Goal: Task Accomplishment & Management: Complete application form

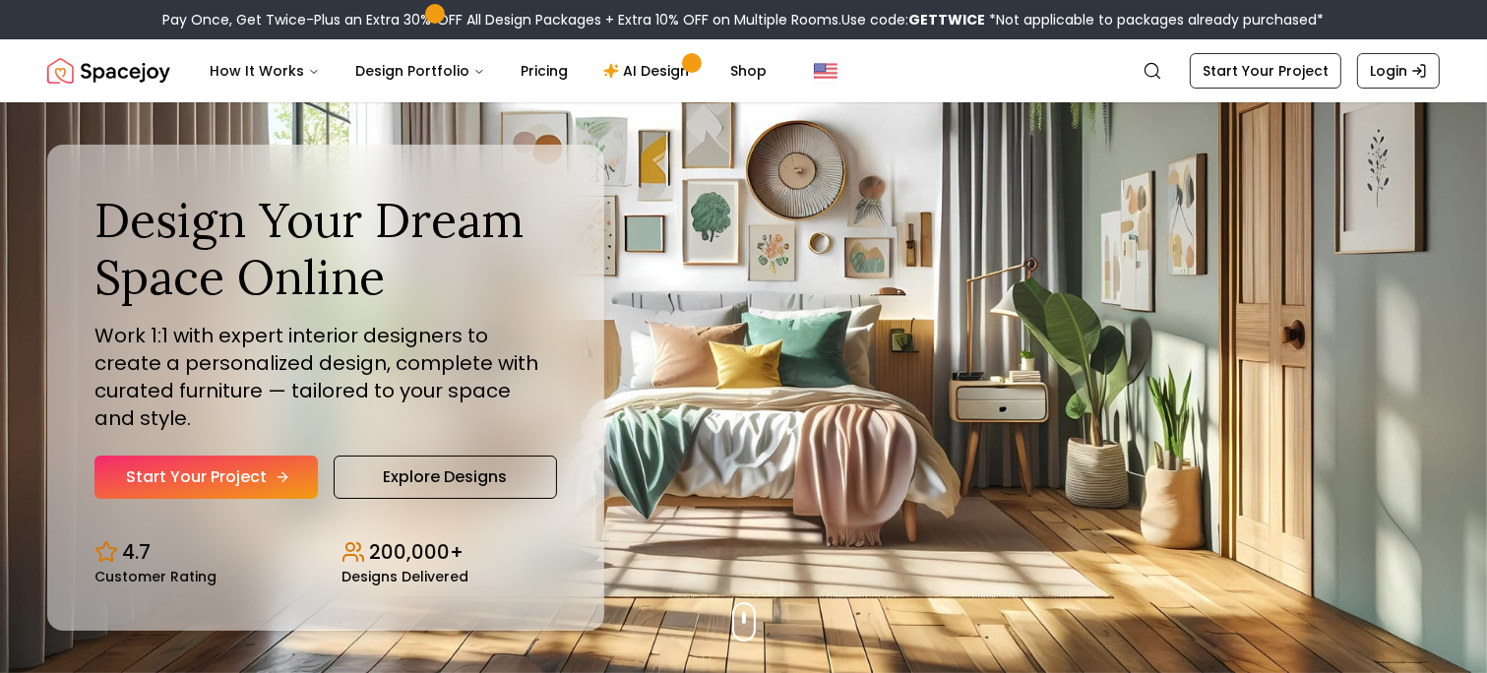
click at [251, 464] on link "Start Your Project" at bounding box center [205, 477] width 223 height 43
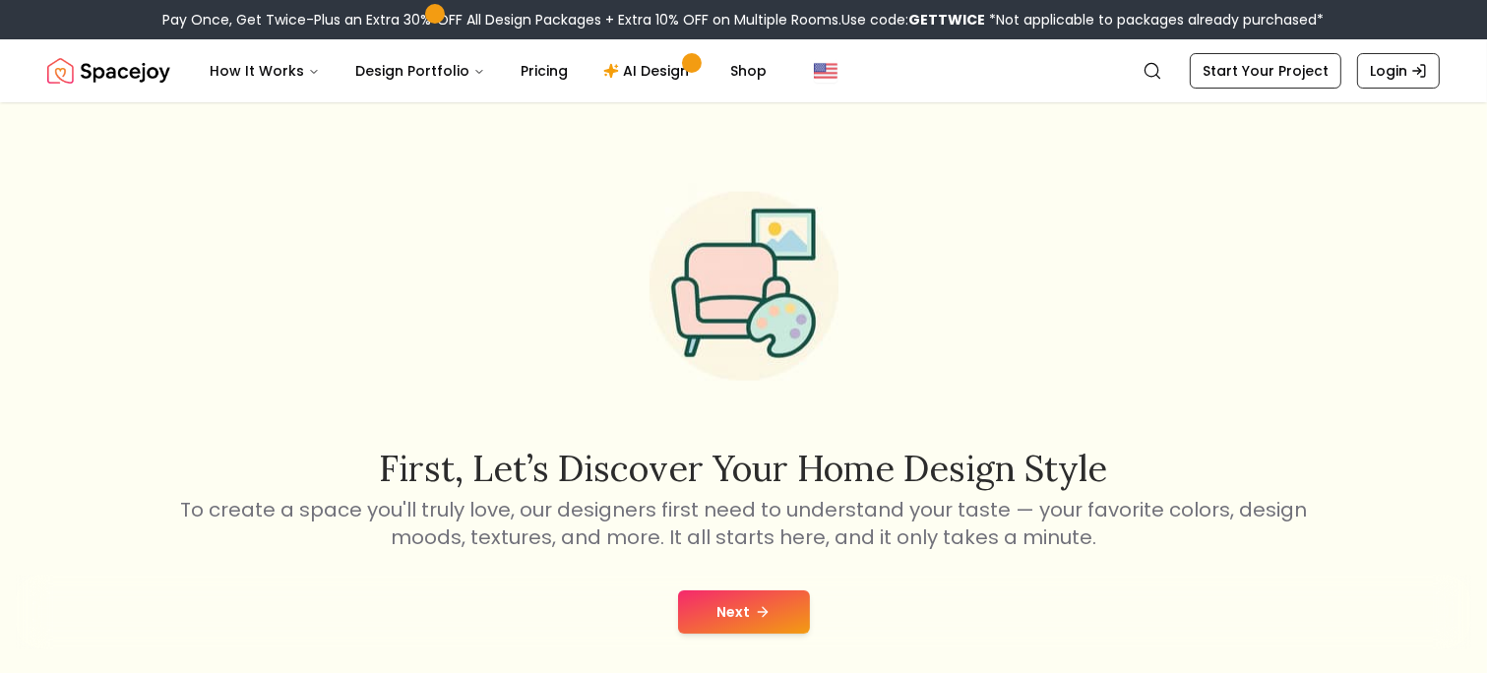
click at [717, 615] on button "Next" at bounding box center [744, 611] width 132 height 43
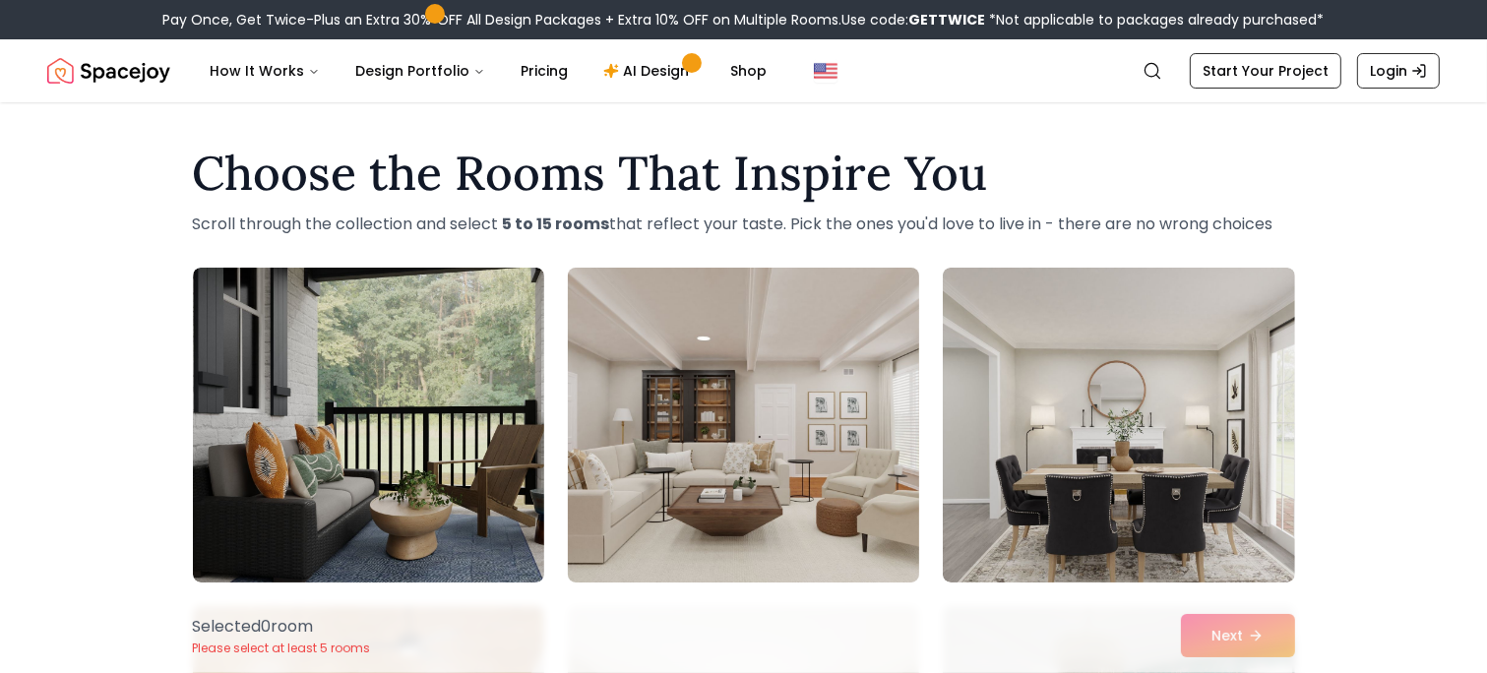
click at [762, 537] on img at bounding box center [743, 425] width 369 height 331
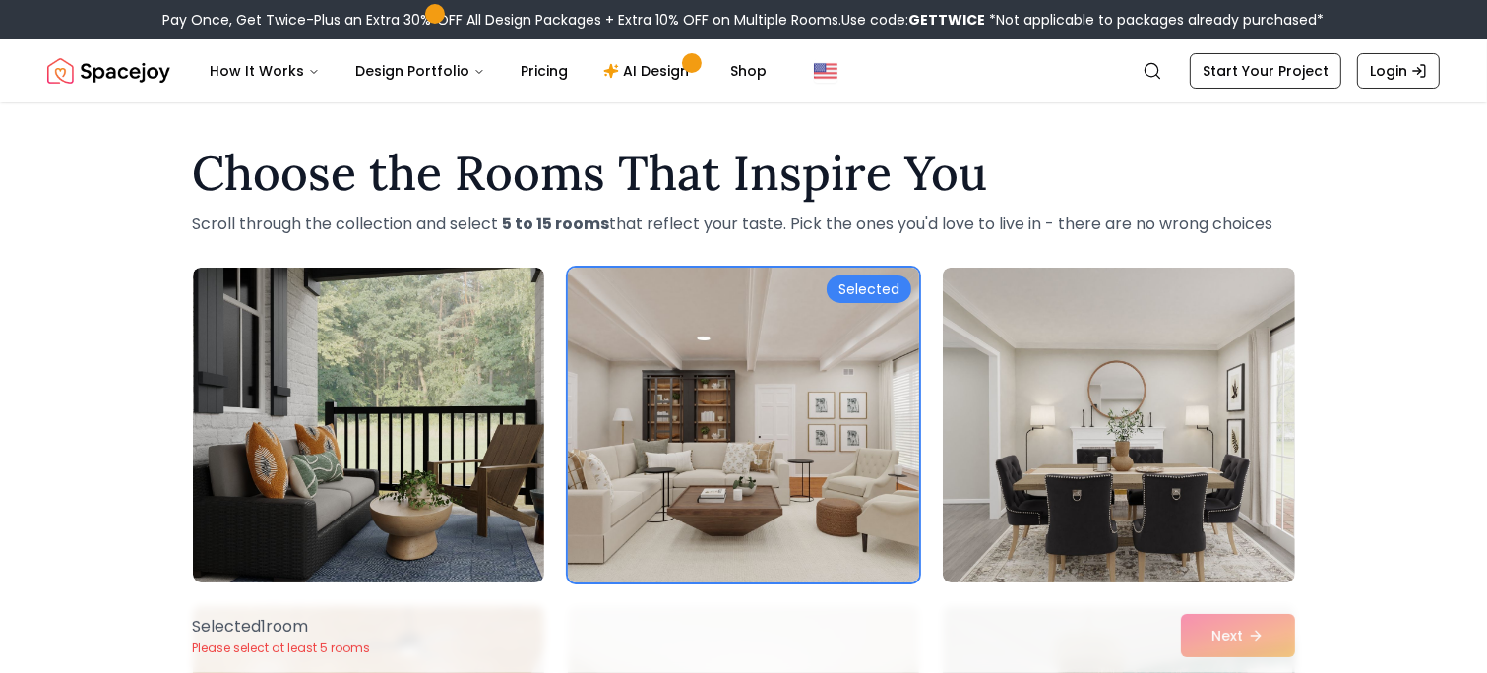
click at [721, 514] on img at bounding box center [743, 425] width 369 height 331
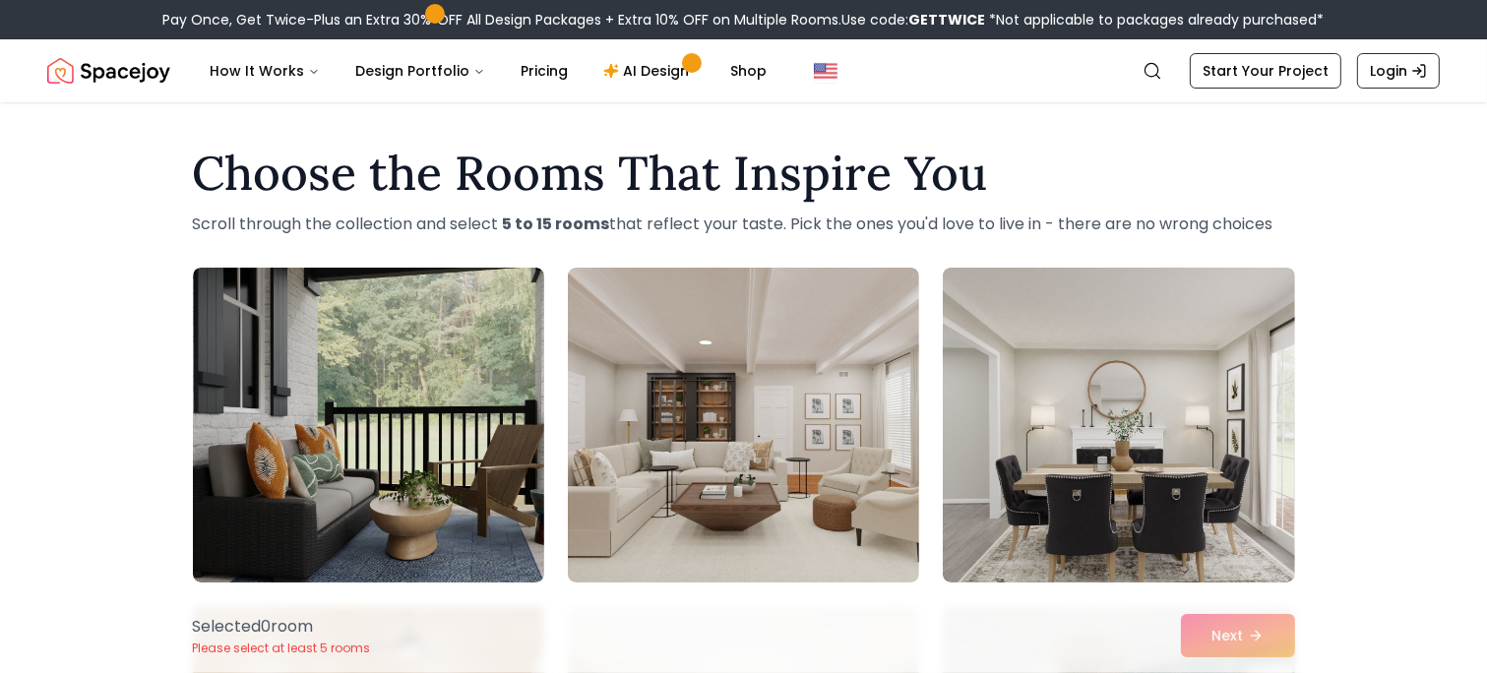
click at [1255, 636] on div "Selected 0 room Please select at least 5 rooms Next" at bounding box center [743, 635] width 1133 height 75
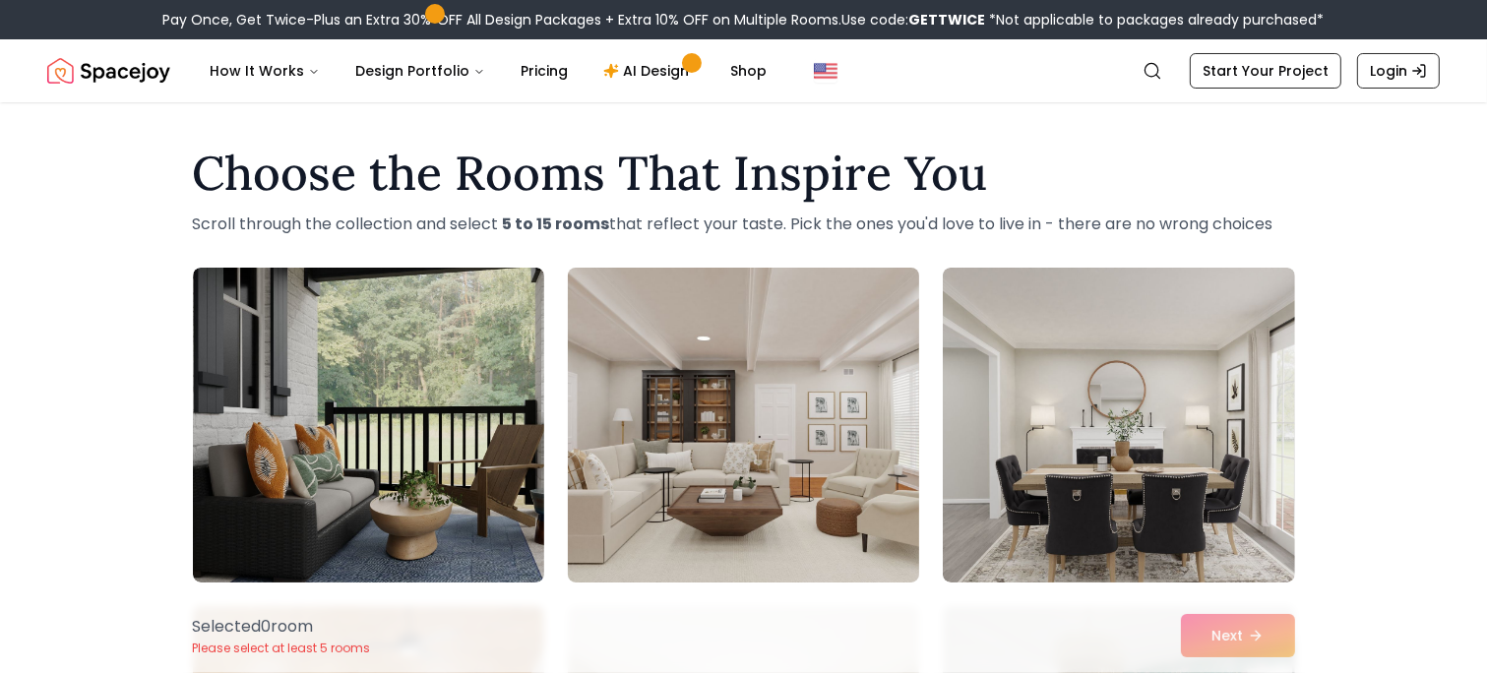
click at [720, 380] on img at bounding box center [743, 425] width 369 height 331
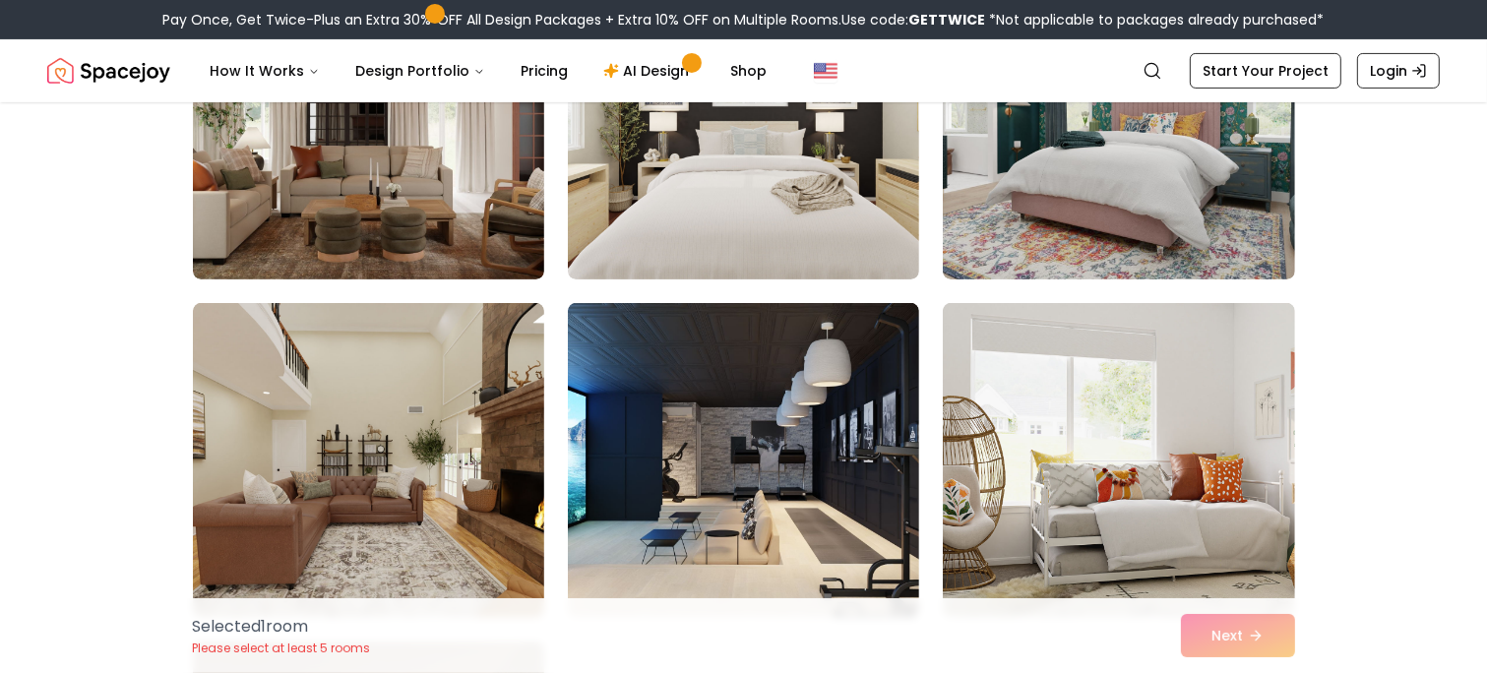
scroll to position [647, 0]
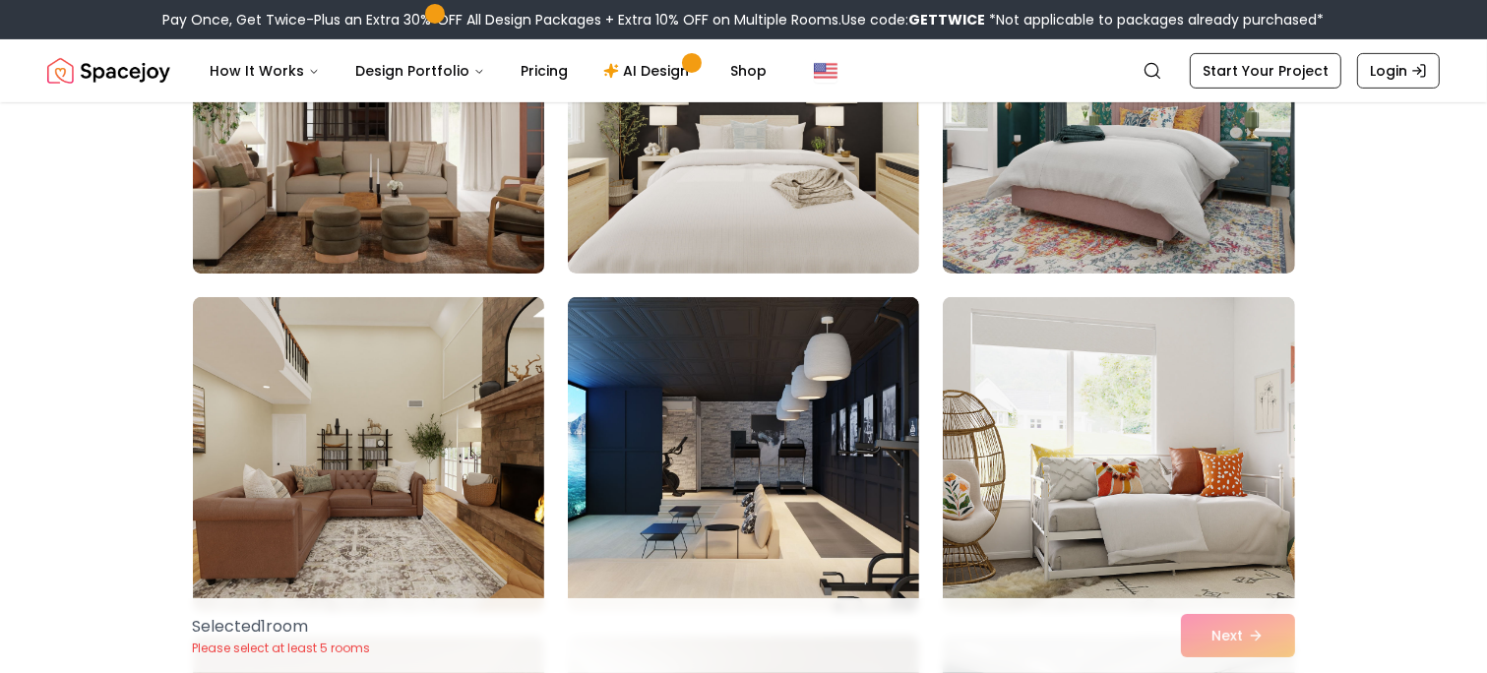
click at [389, 159] on img at bounding box center [368, 116] width 369 height 331
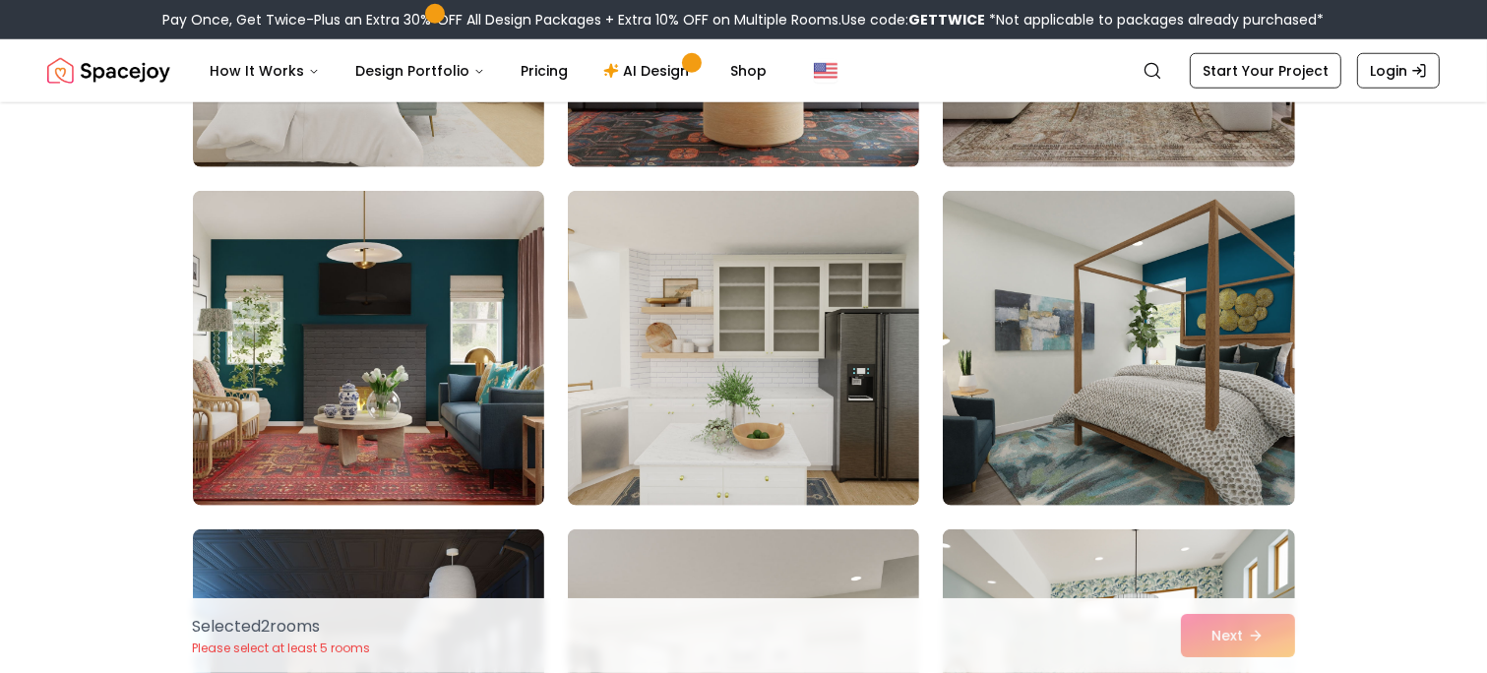
scroll to position [1773, 0]
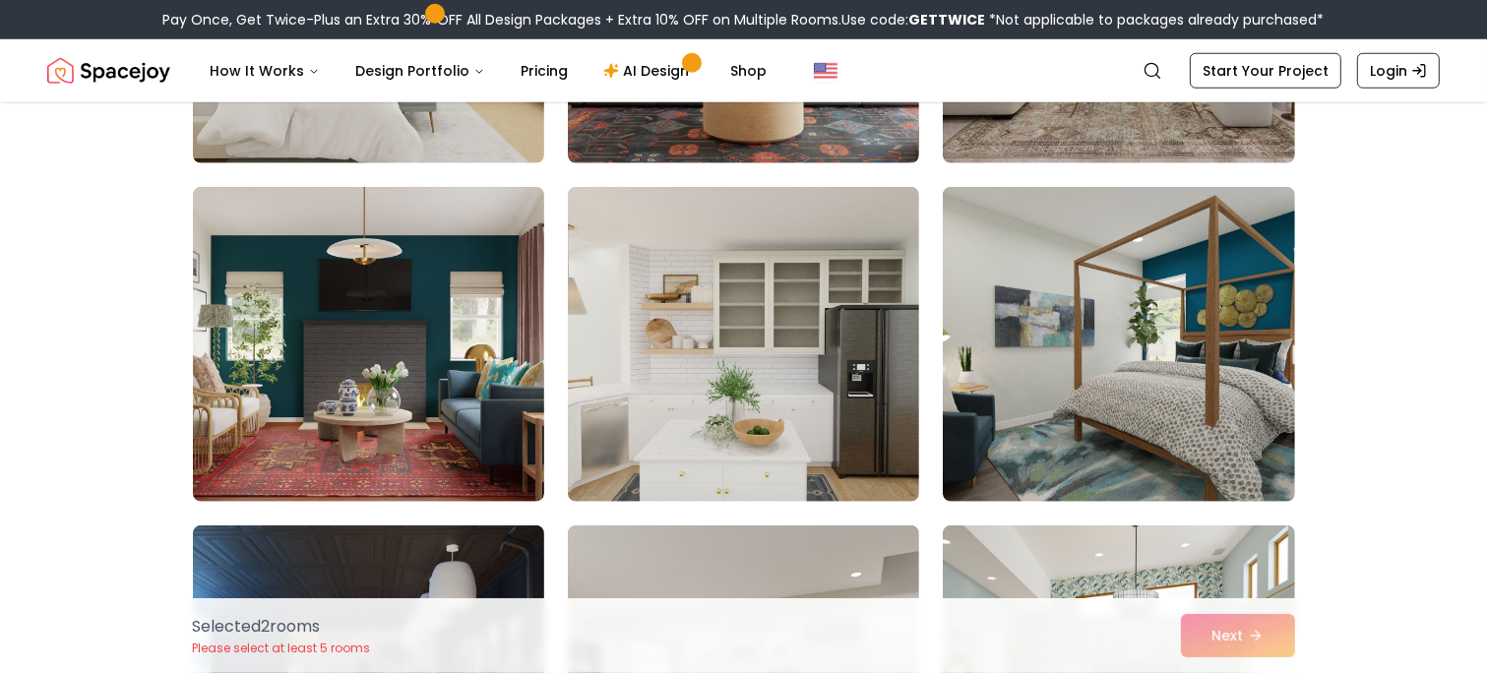
click at [1486, 15] on div "Pay Once, Get Twice-Plus an Extra 30% OFF All Design Packages + Extra 10% OFF o…" at bounding box center [743, 19] width 1487 height 39
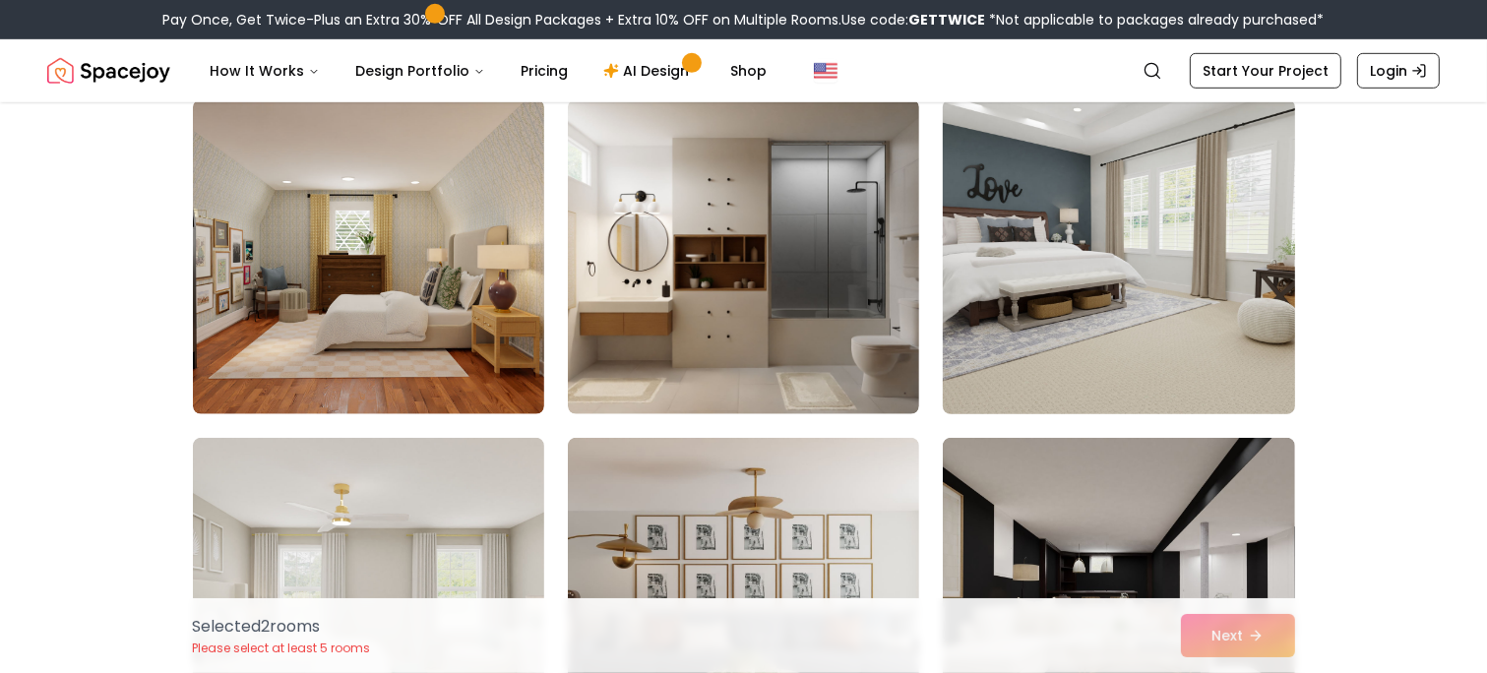
click at [1103, 266] on img at bounding box center [1118, 257] width 369 height 331
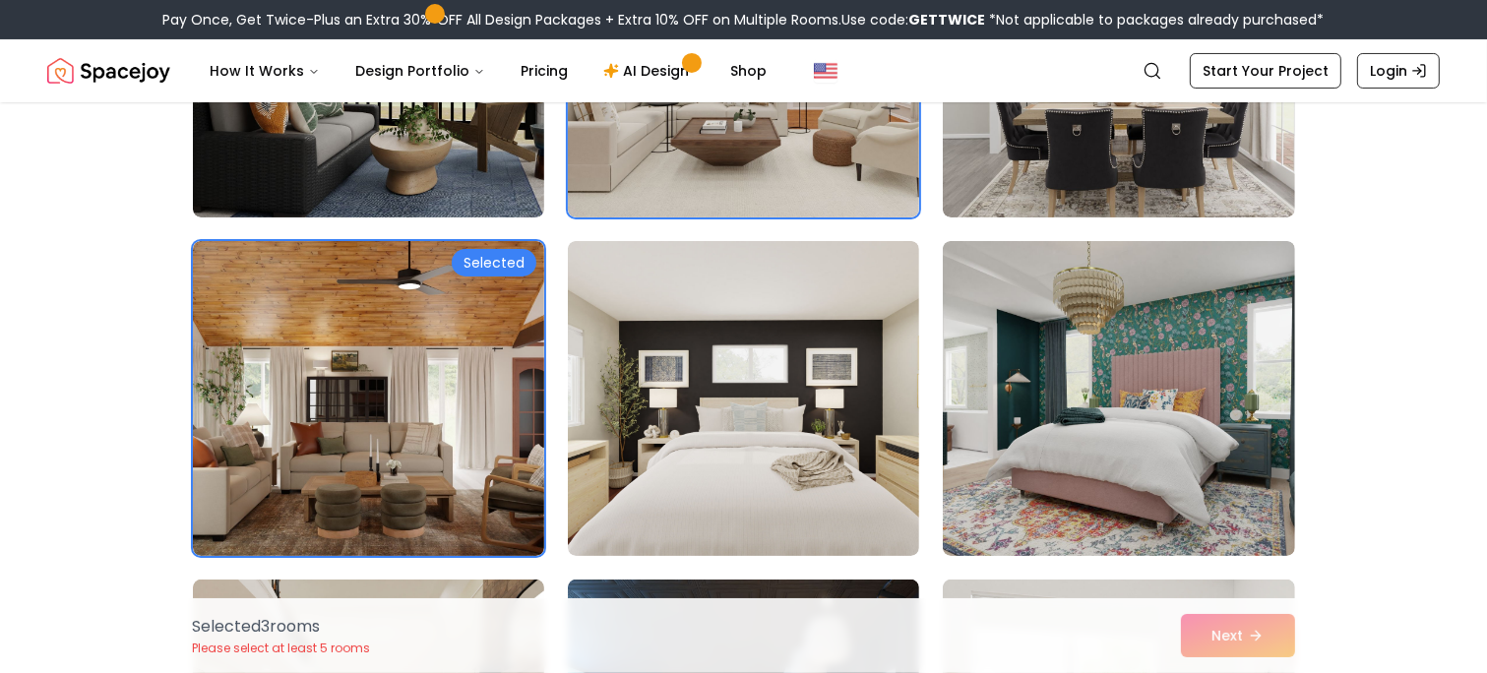
scroll to position [409, 0]
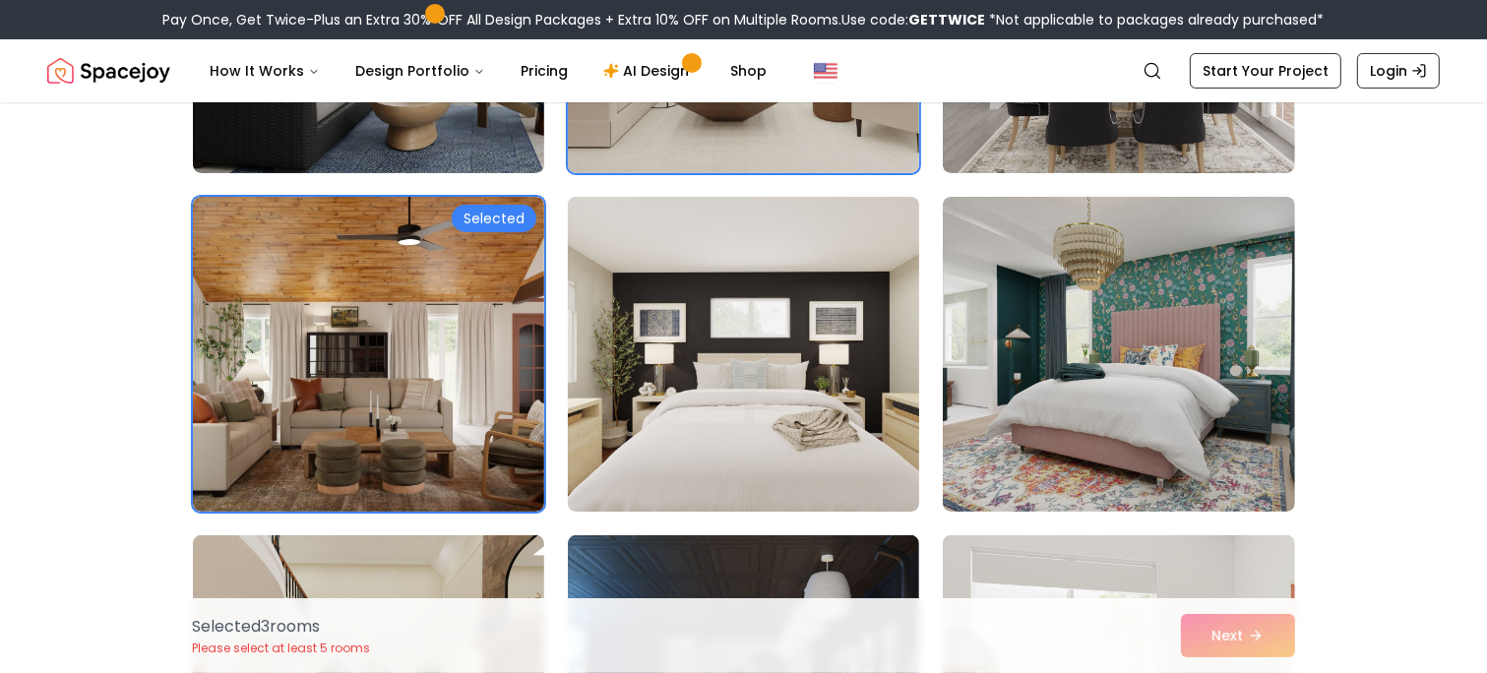
click at [735, 474] on img at bounding box center [743, 354] width 369 height 331
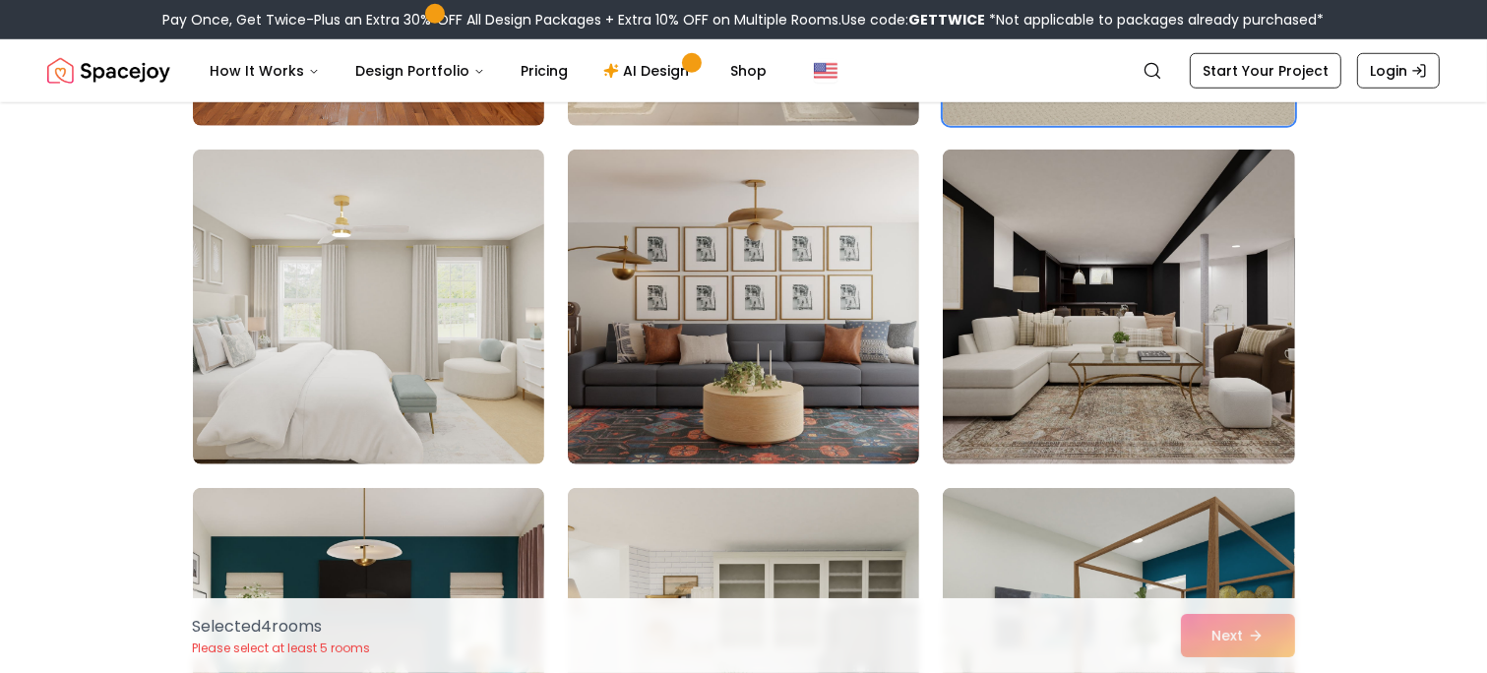
scroll to position [1482, 0]
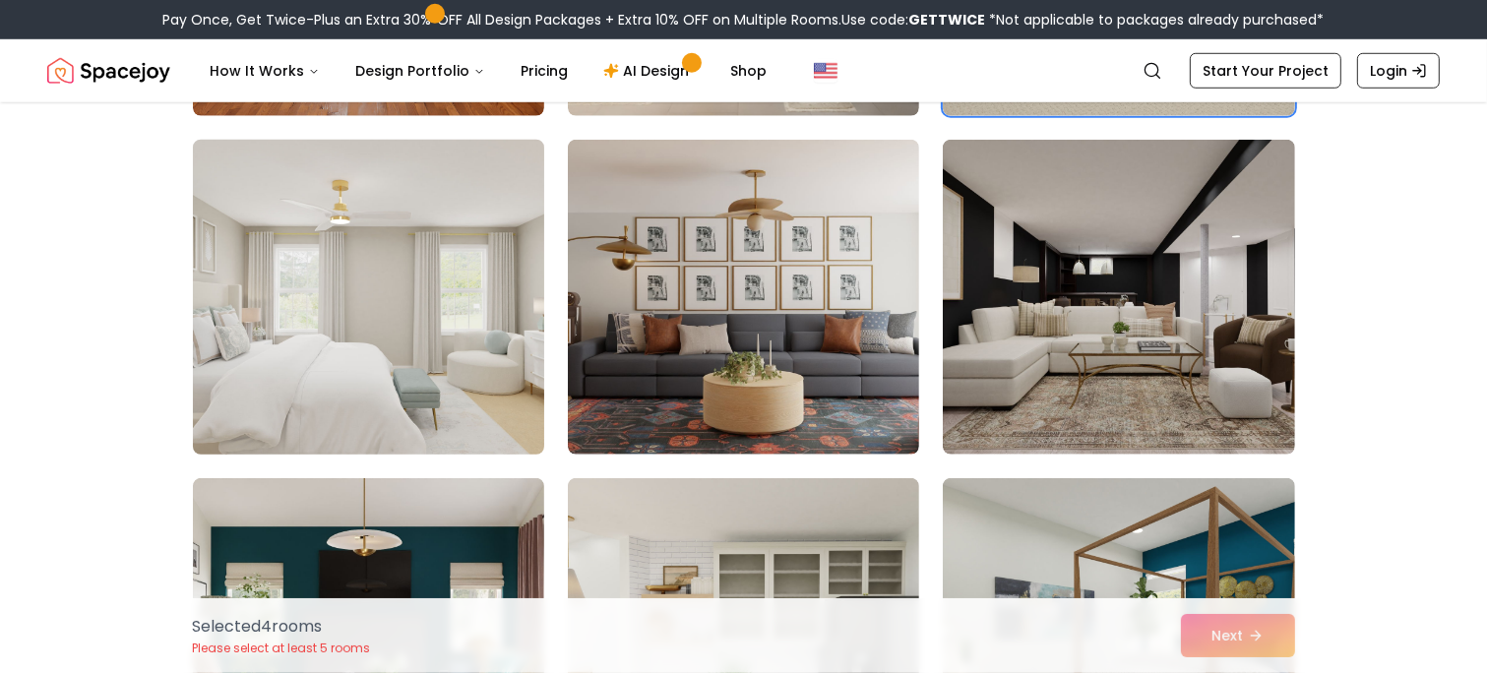
click at [362, 406] on img at bounding box center [368, 297] width 369 height 331
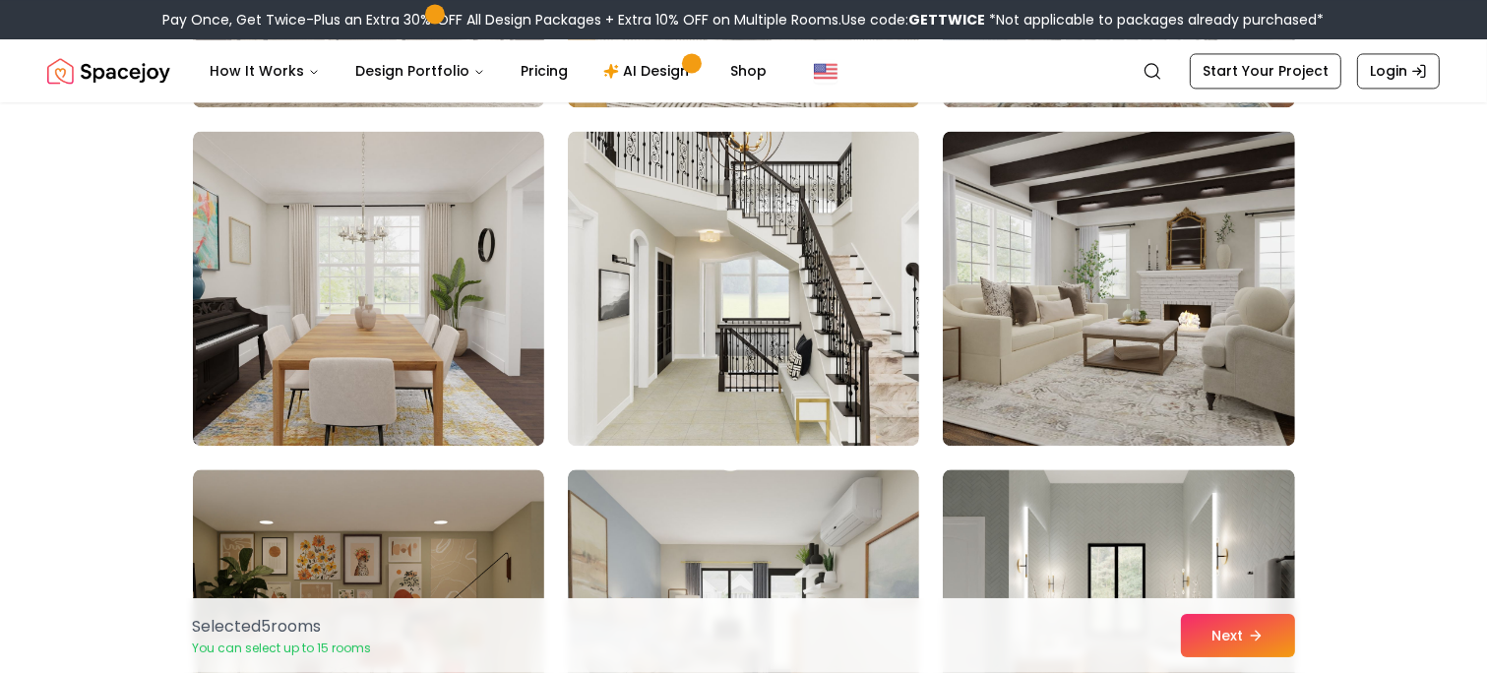
scroll to position [4134, 0]
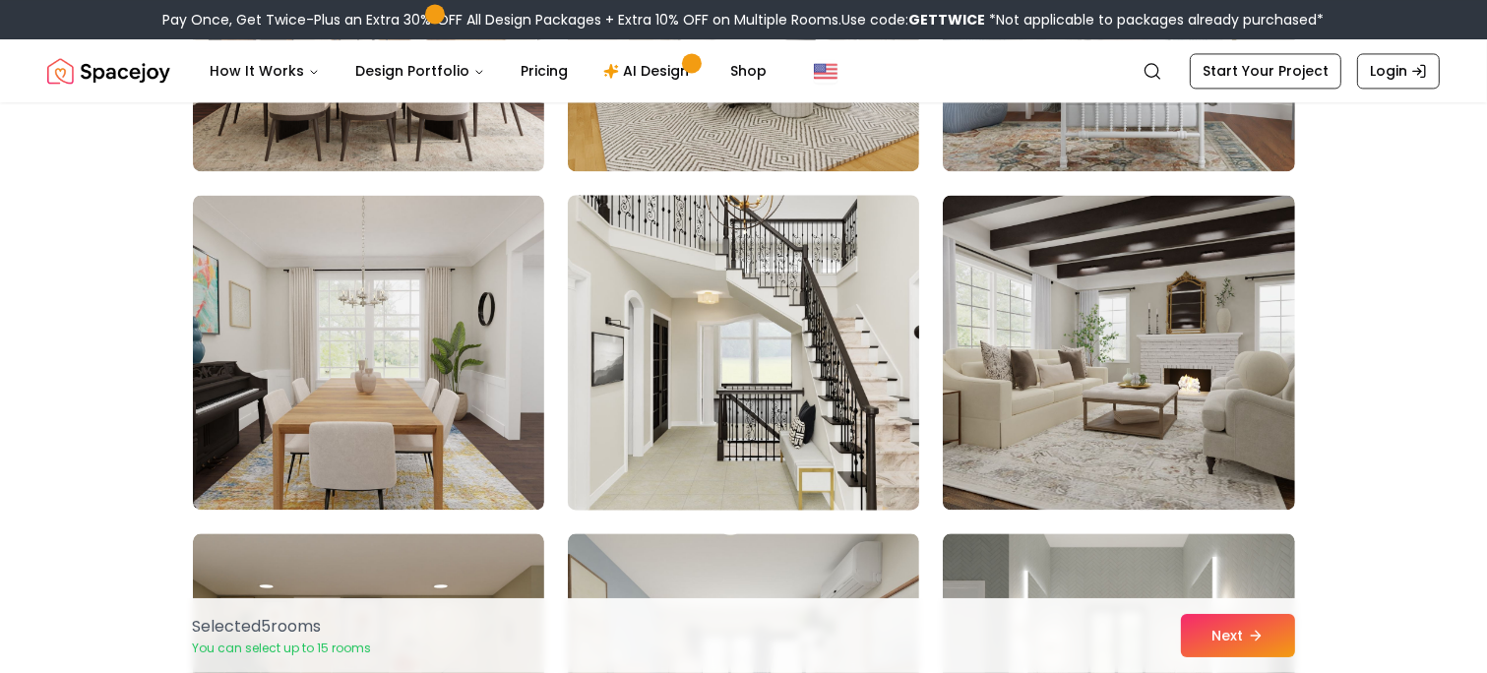
click at [820, 368] on img at bounding box center [743, 352] width 369 height 331
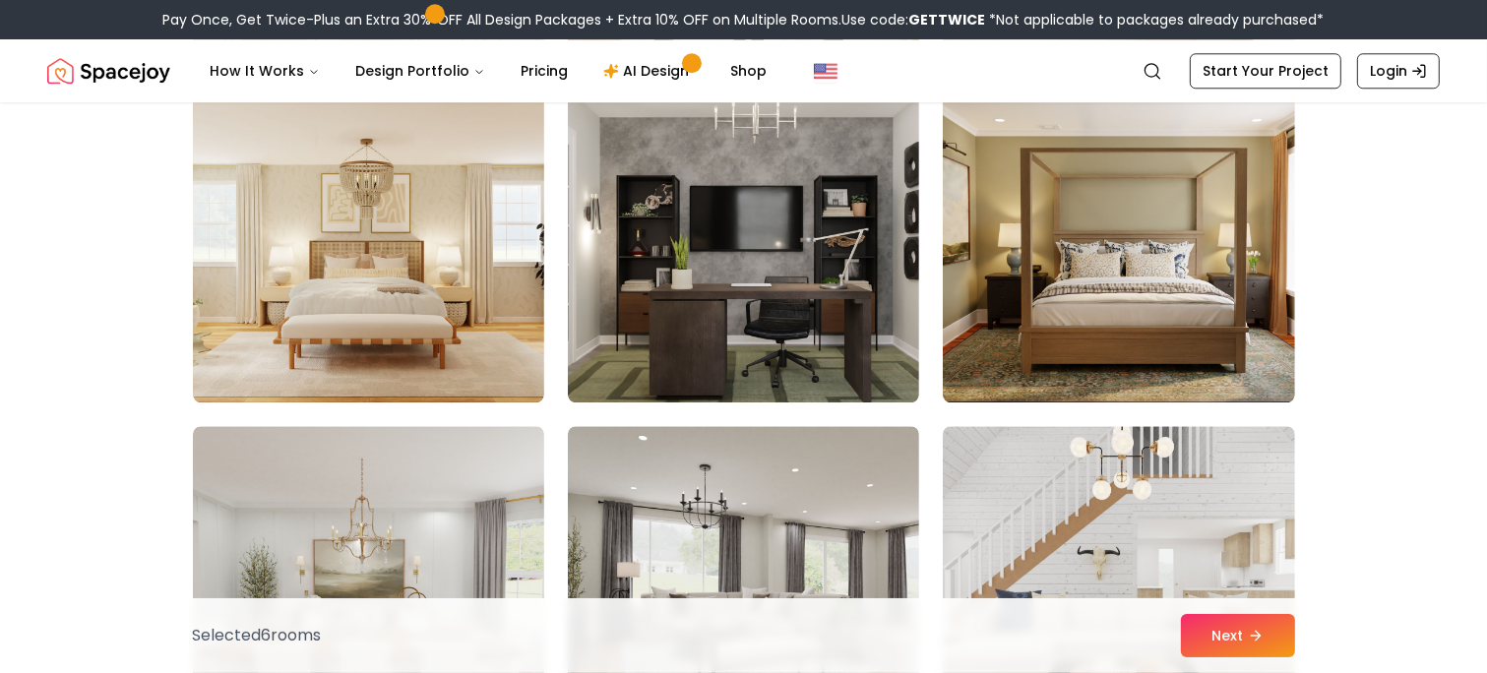
scroll to position [5115, 0]
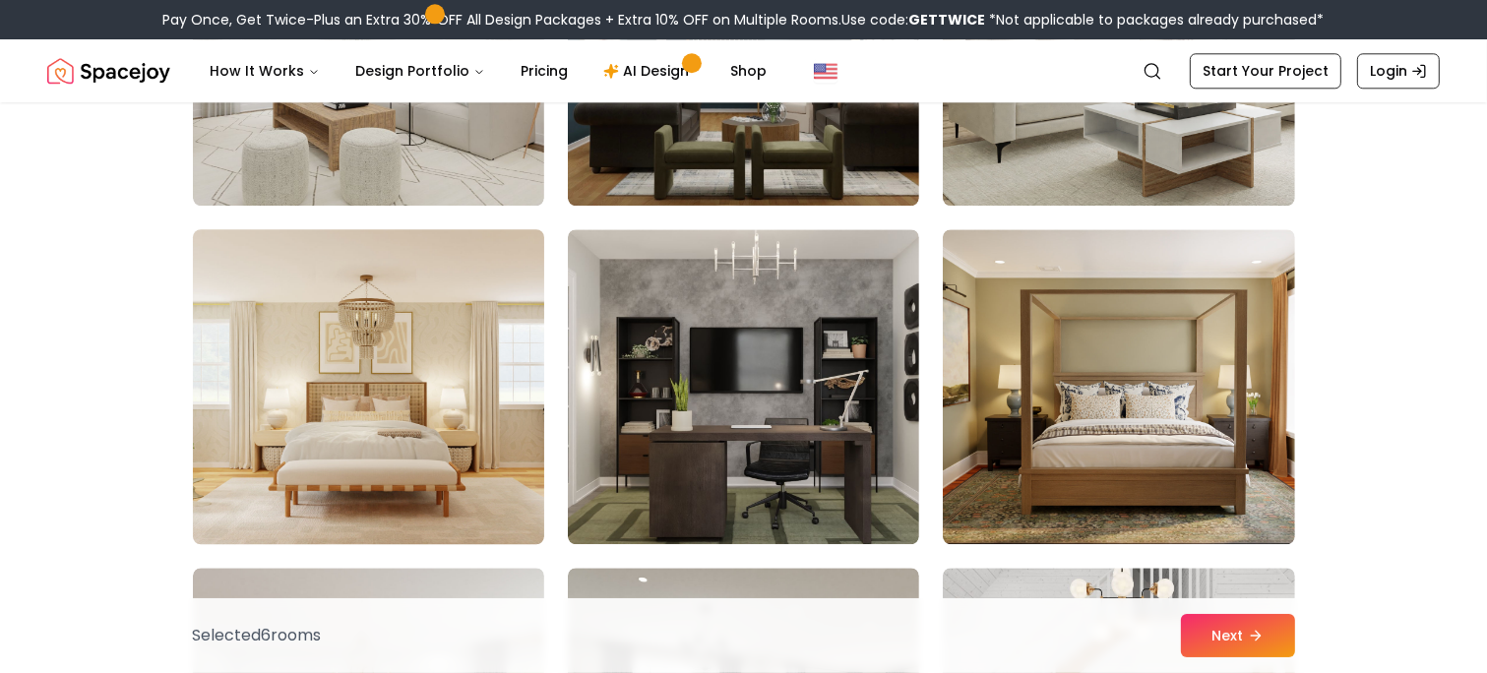
click at [482, 431] on img at bounding box center [368, 386] width 369 height 331
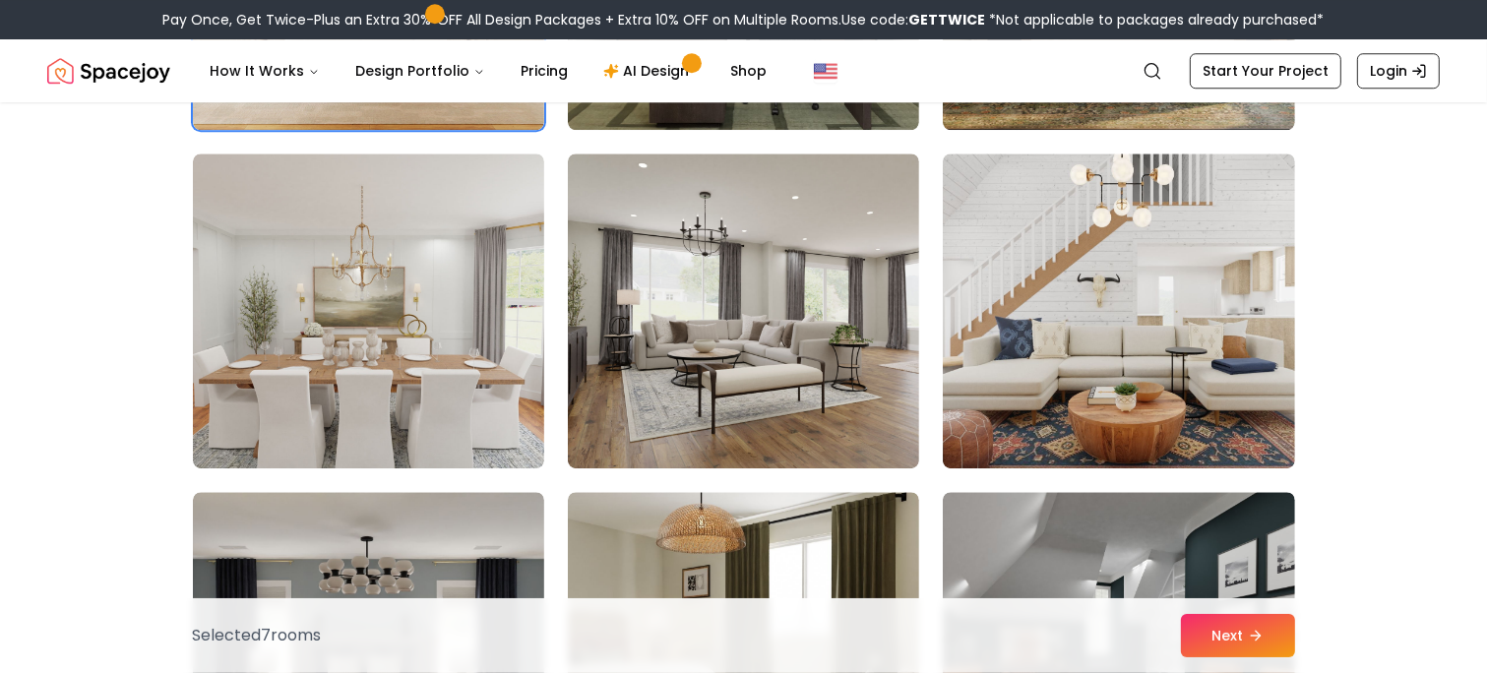
scroll to position [5545, 0]
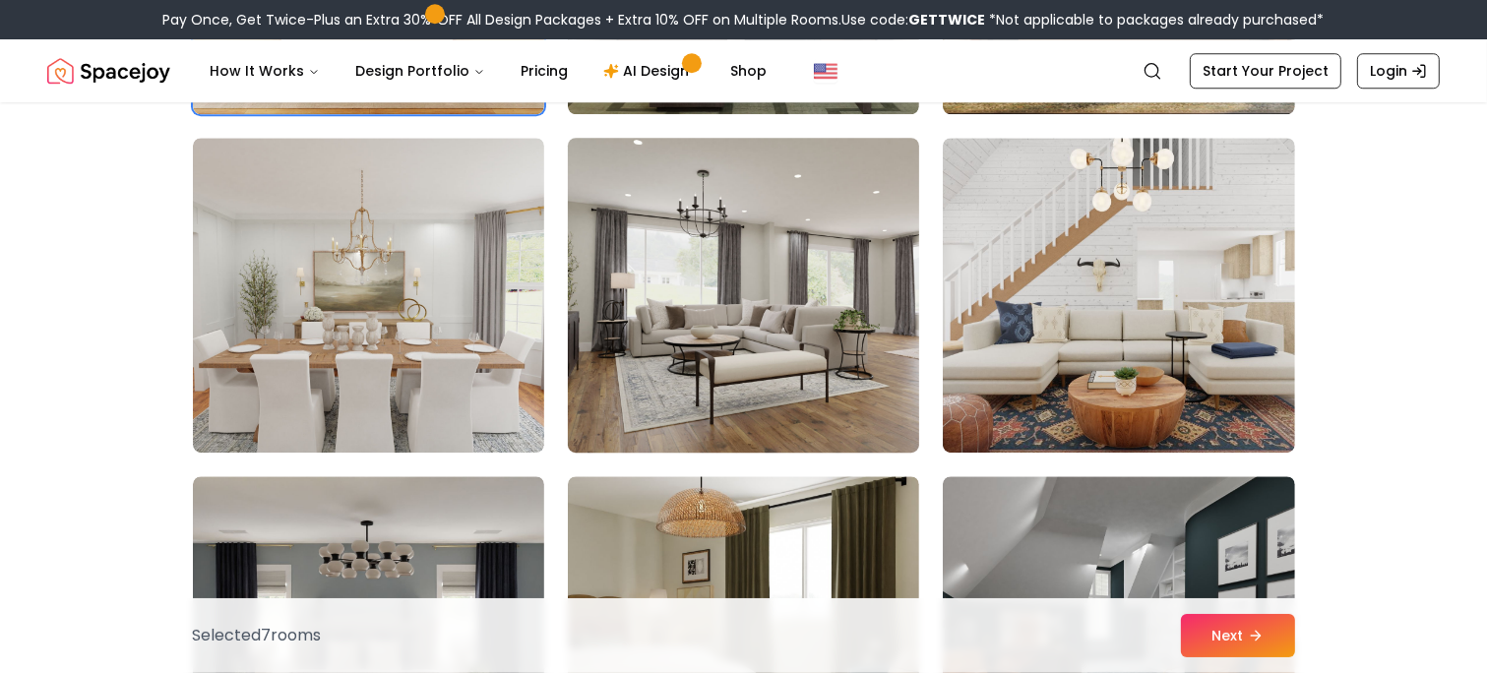
click at [703, 410] on img at bounding box center [743, 295] width 369 height 331
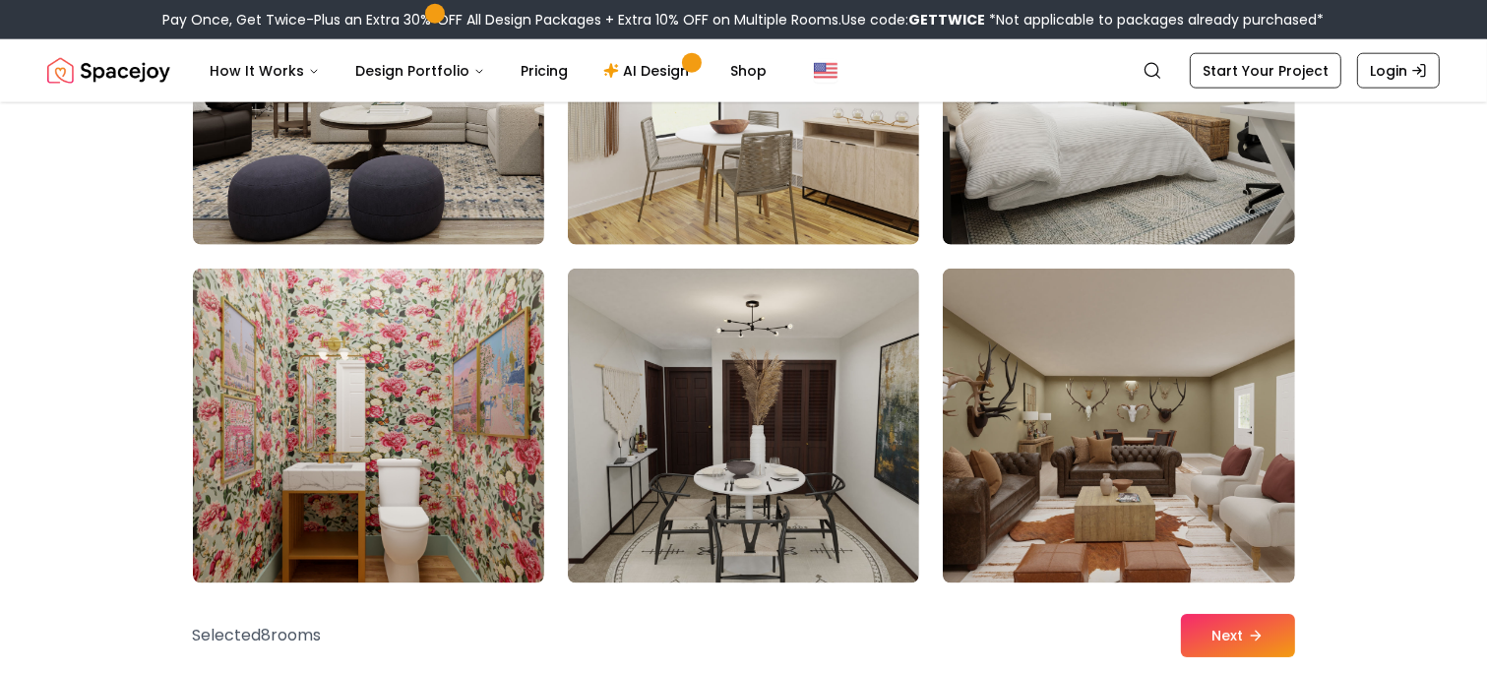
scroll to position [9851, 0]
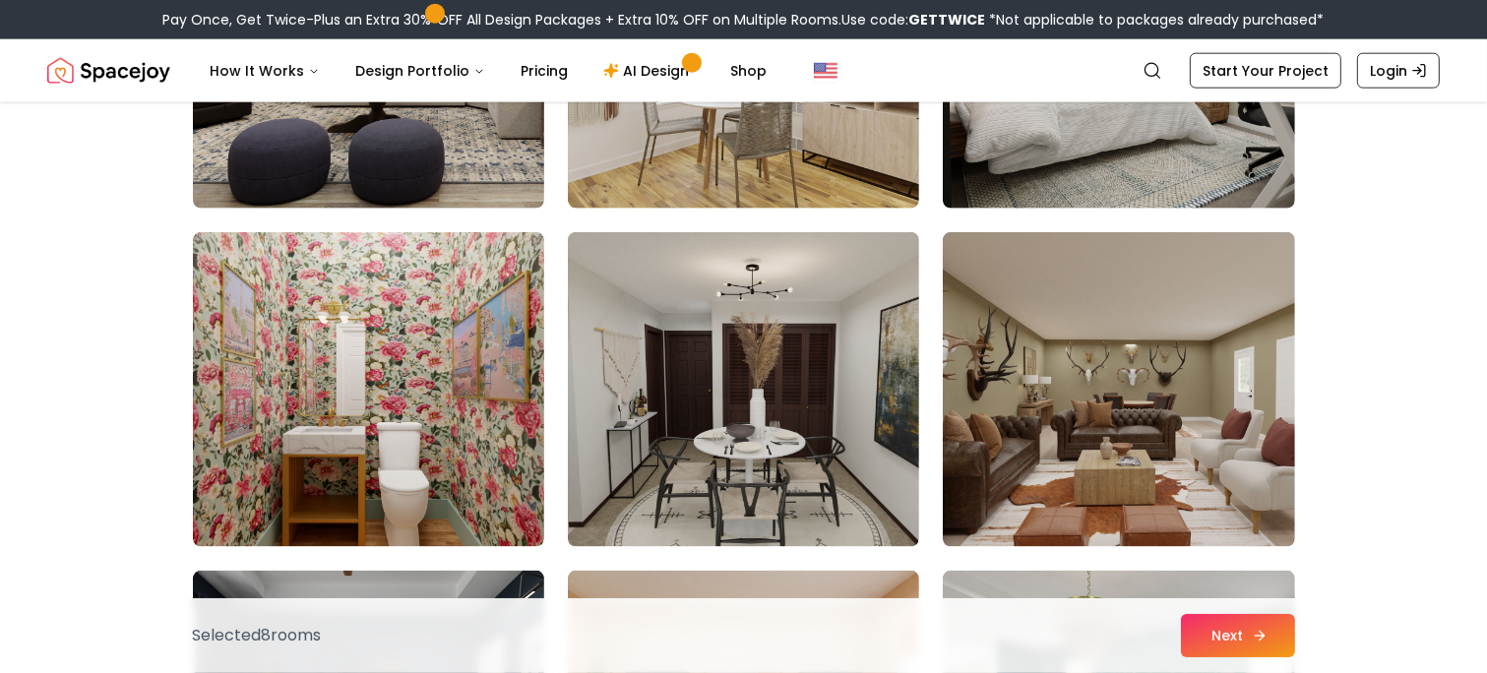
click at [1270, 636] on button "Next" at bounding box center [1238, 635] width 114 height 43
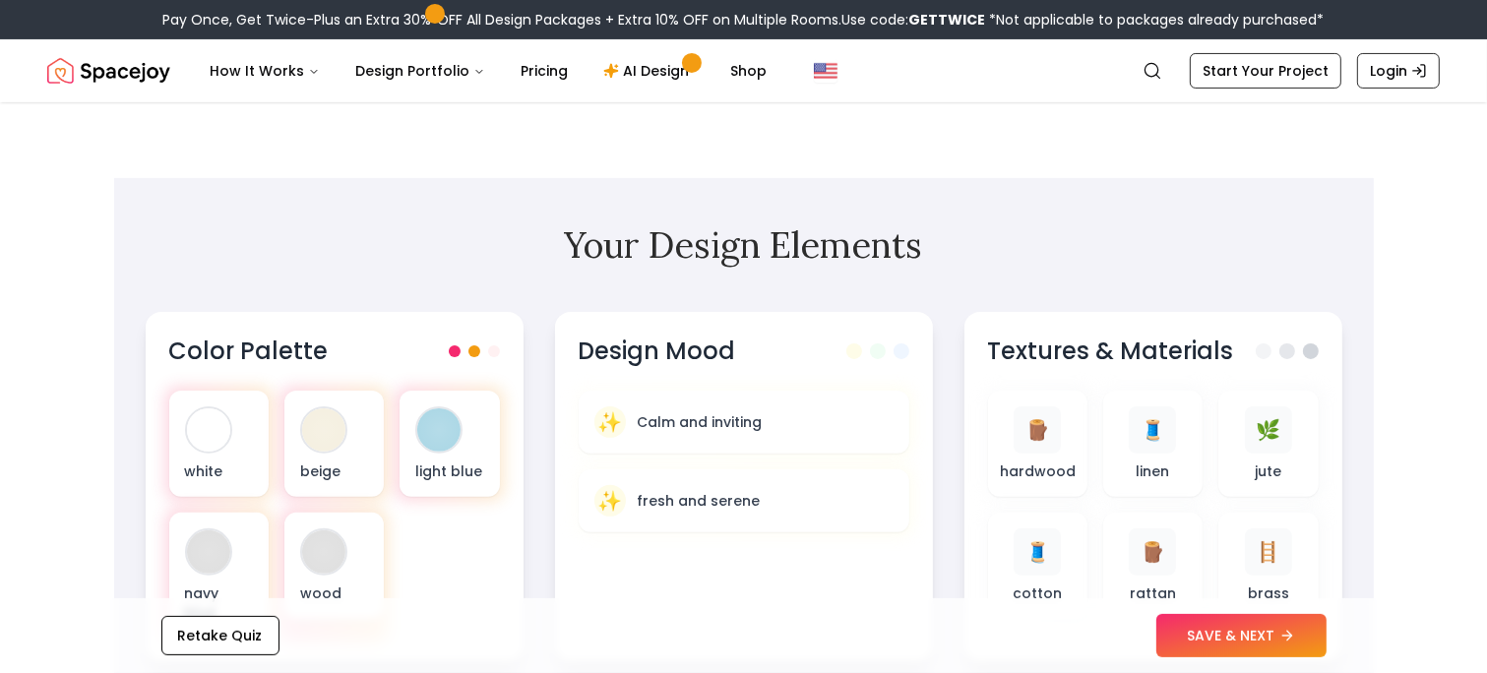
scroll to position [584, 0]
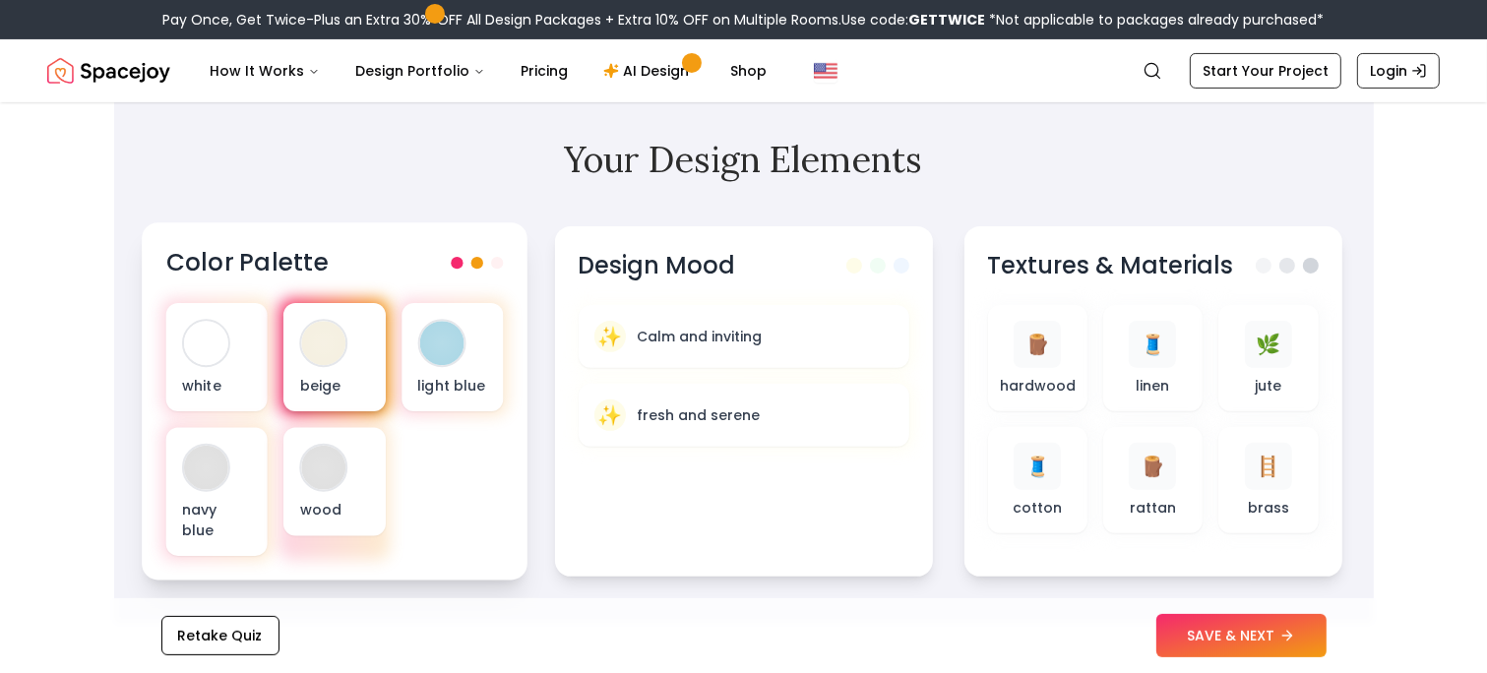
click at [350, 352] on div "beige" at bounding box center [333, 357] width 101 height 108
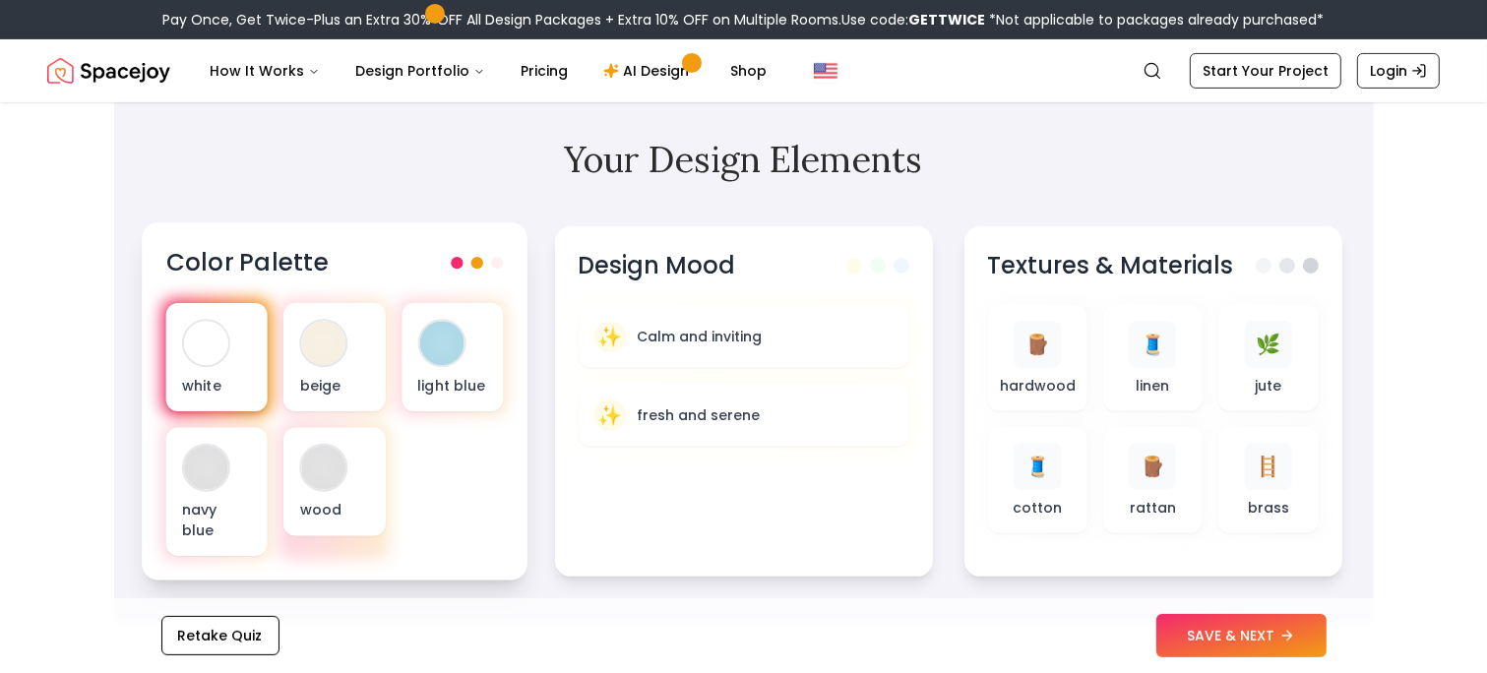
click at [228, 352] on div "white" at bounding box center [215, 357] width 101 height 108
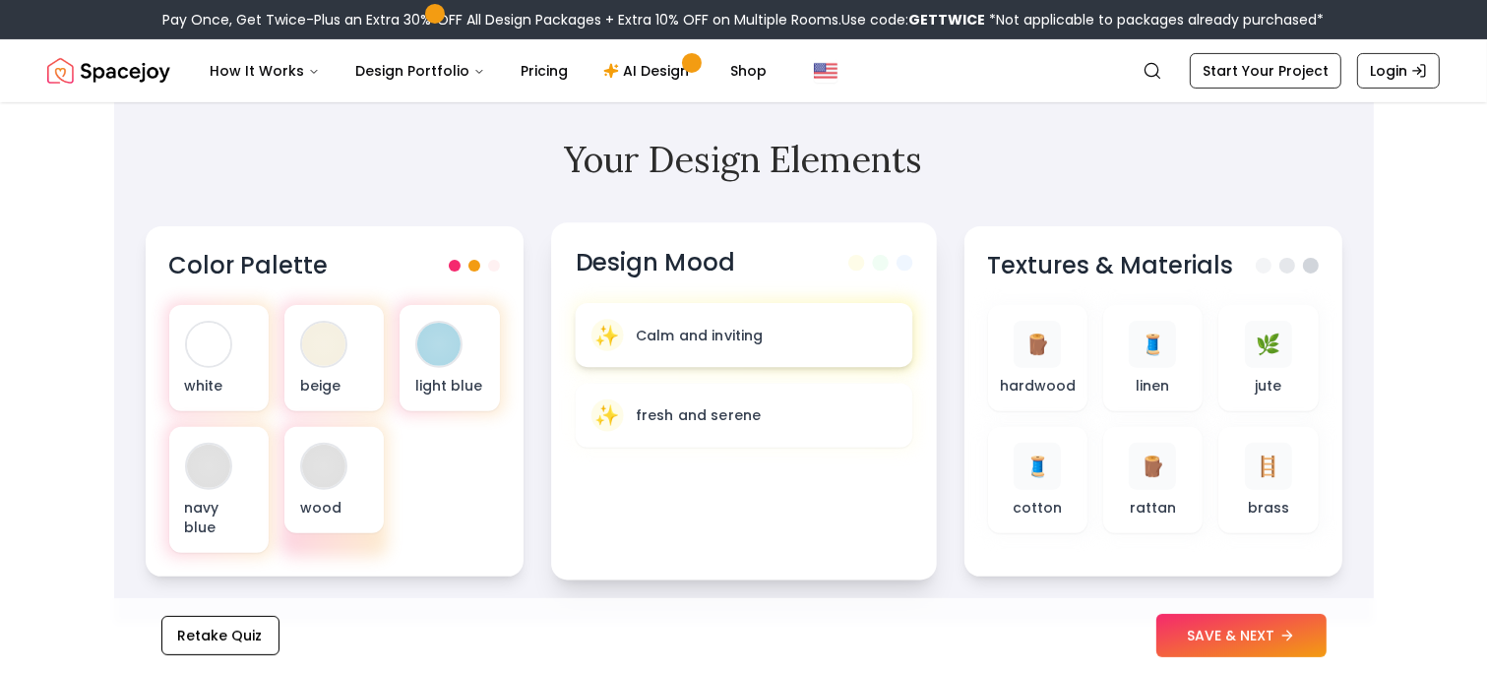
click at [653, 355] on div "✨ Calm and inviting" at bounding box center [743, 335] width 337 height 64
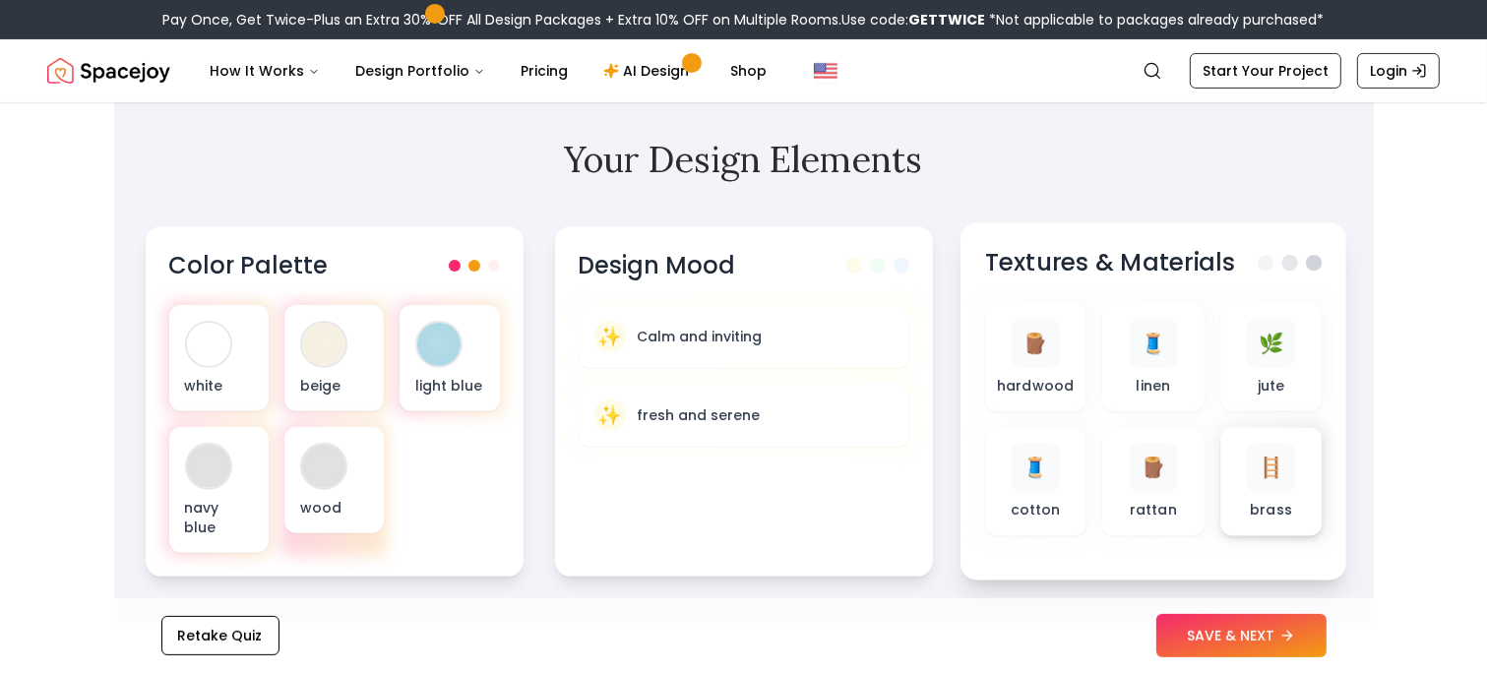
click at [1268, 480] on span "🪜" at bounding box center [1270, 468] width 26 height 29
click at [1034, 461] on span "🧵" at bounding box center [1035, 468] width 26 height 29
click at [1143, 356] on span "🧵" at bounding box center [1153, 344] width 26 height 29
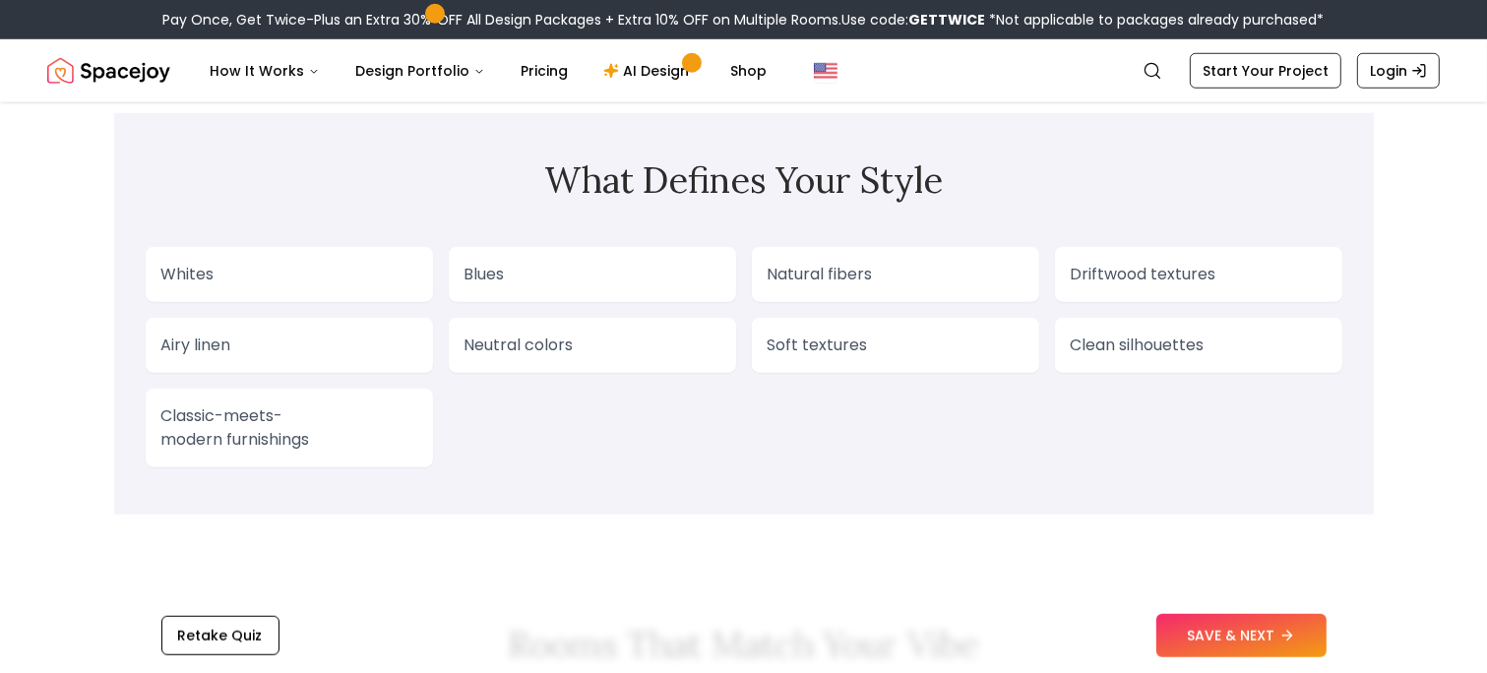
scroll to position [1549, 0]
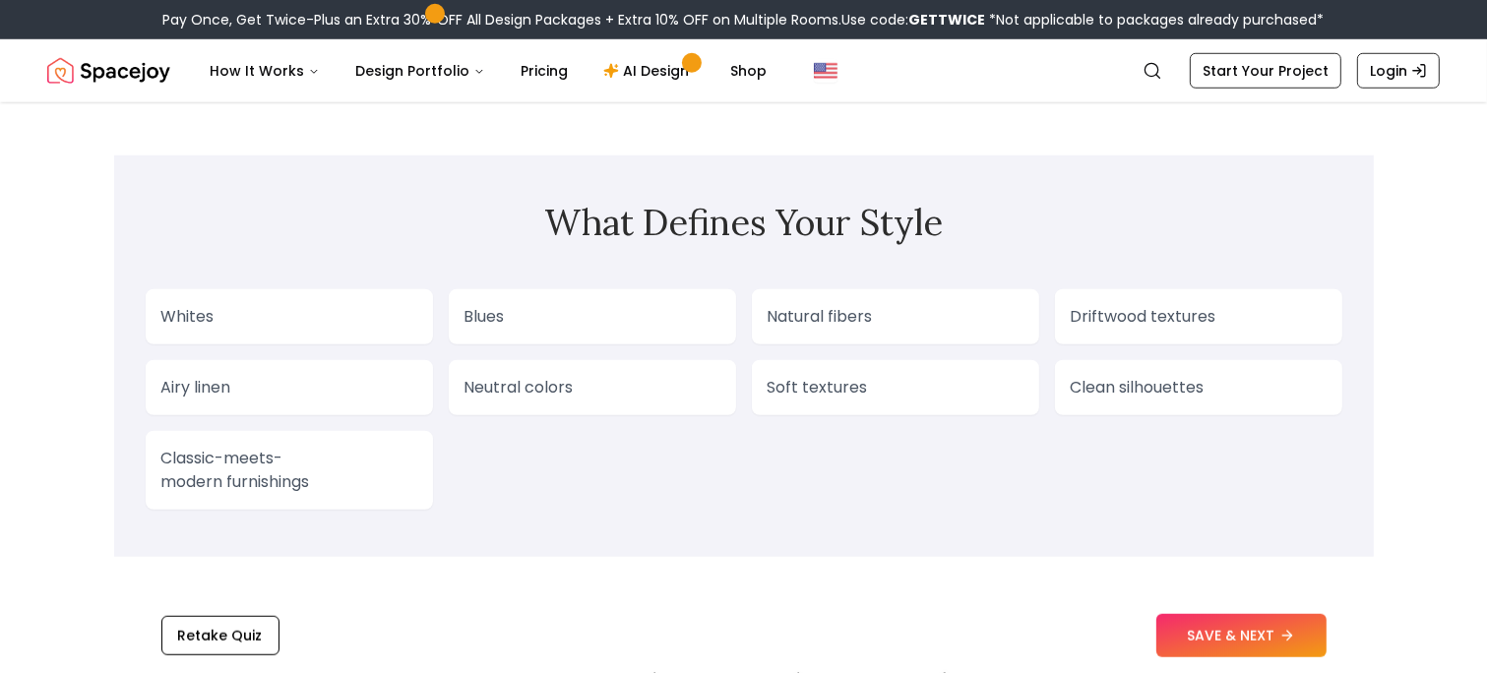
click at [205, 338] on div "Whites" at bounding box center [289, 316] width 287 height 55
click at [244, 473] on p "Classic-meets-modern furnishings" at bounding box center [289, 470] width 256 height 47
click at [326, 469] on p "Classic-meets-modern furnishings" at bounding box center [289, 470] width 256 height 47
click at [1223, 384] on p "Clean silhouettes" at bounding box center [1198, 388] width 256 height 24
click at [922, 397] on p "Soft textures" at bounding box center [895, 388] width 256 height 24
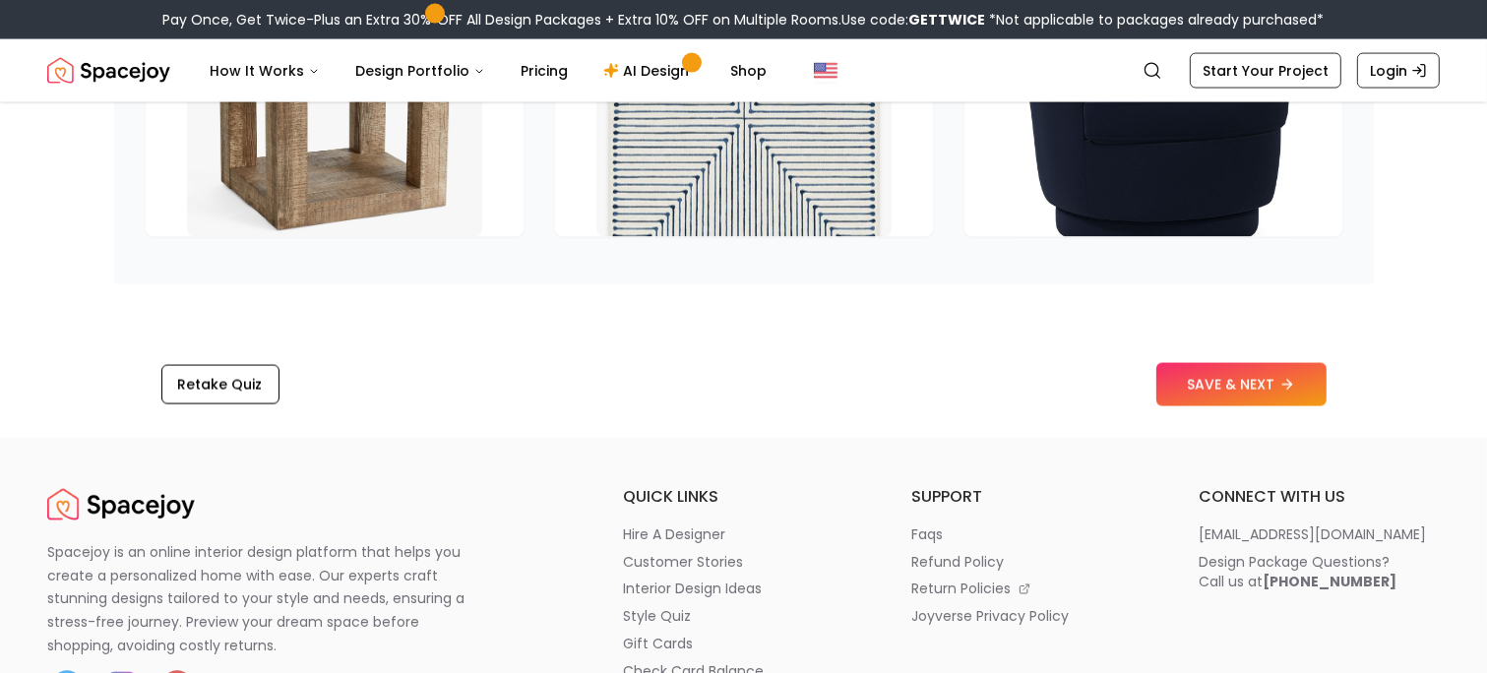
scroll to position [3137, 0]
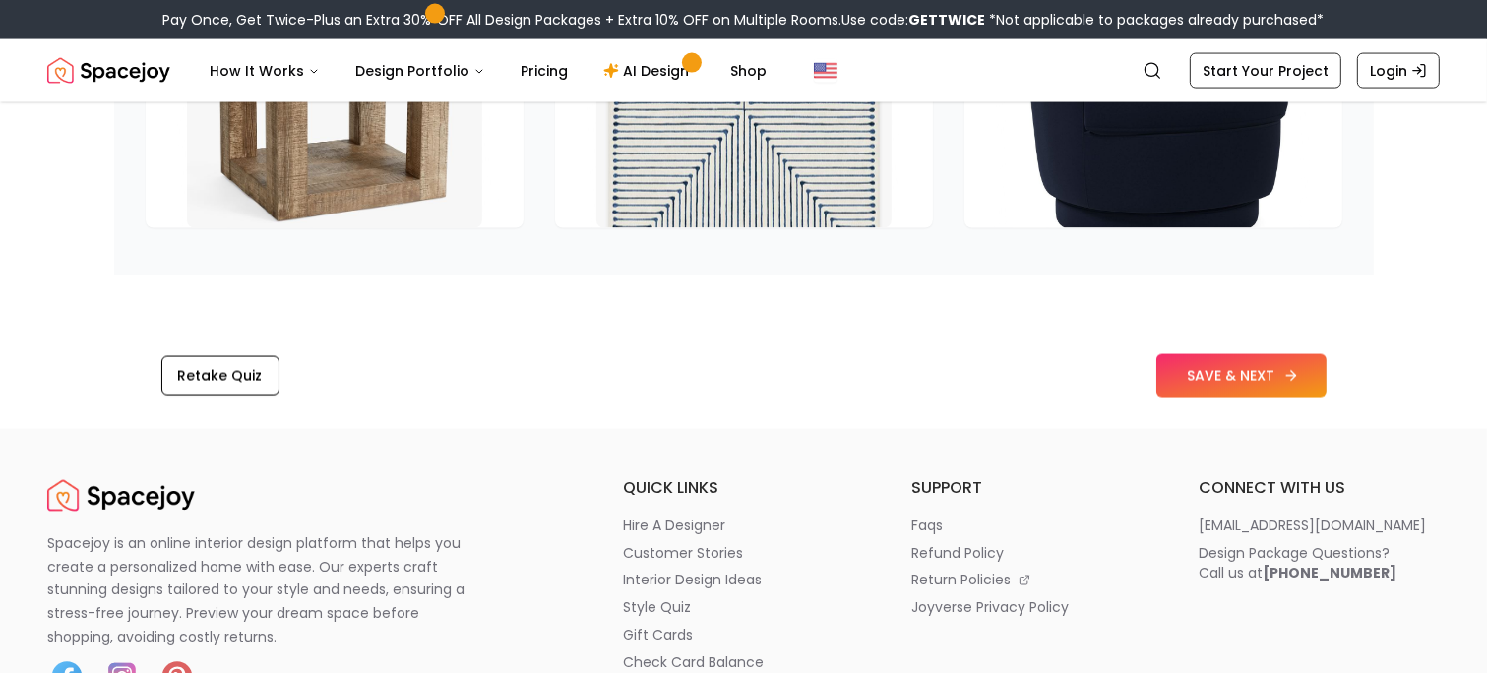
click at [1278, 382] on button "SAVE & NEXT" at bounding box center [1241, 375] width 170 height 43
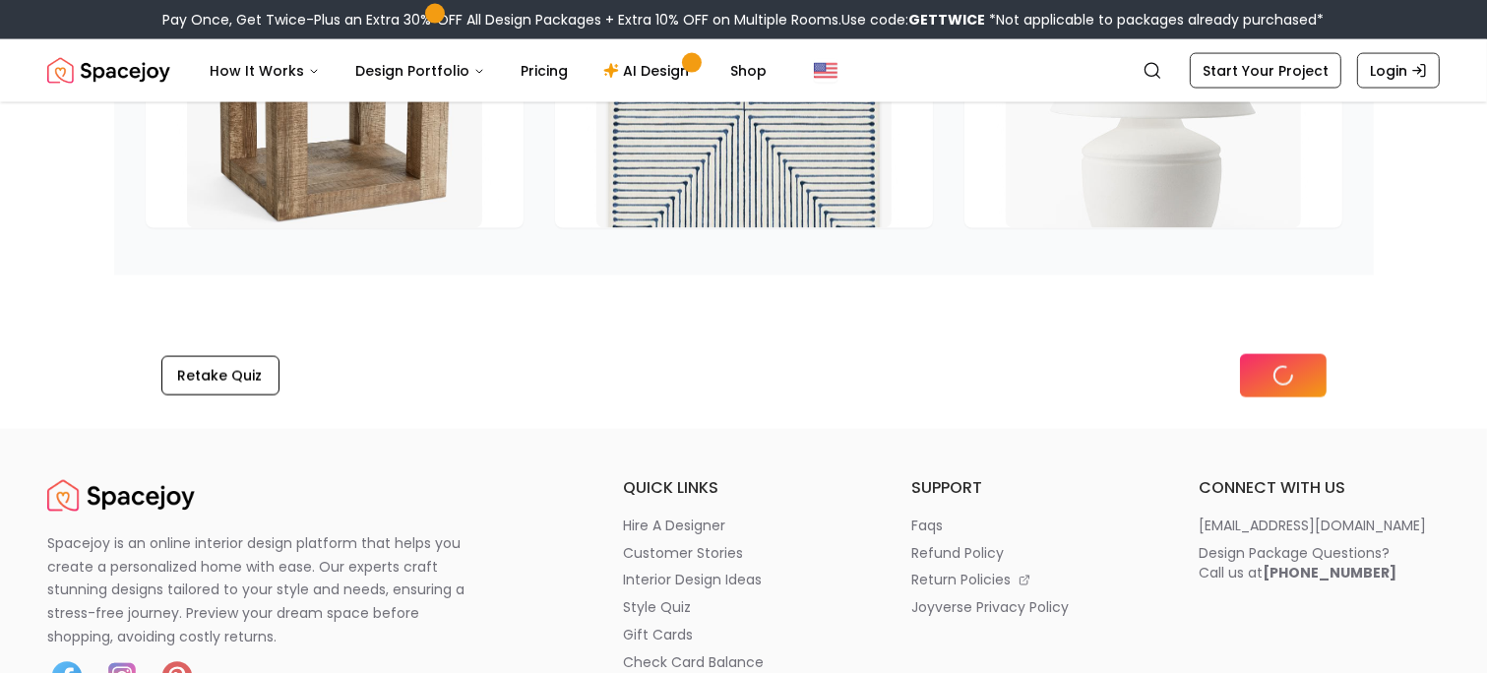
scroll to position [2869, 0]
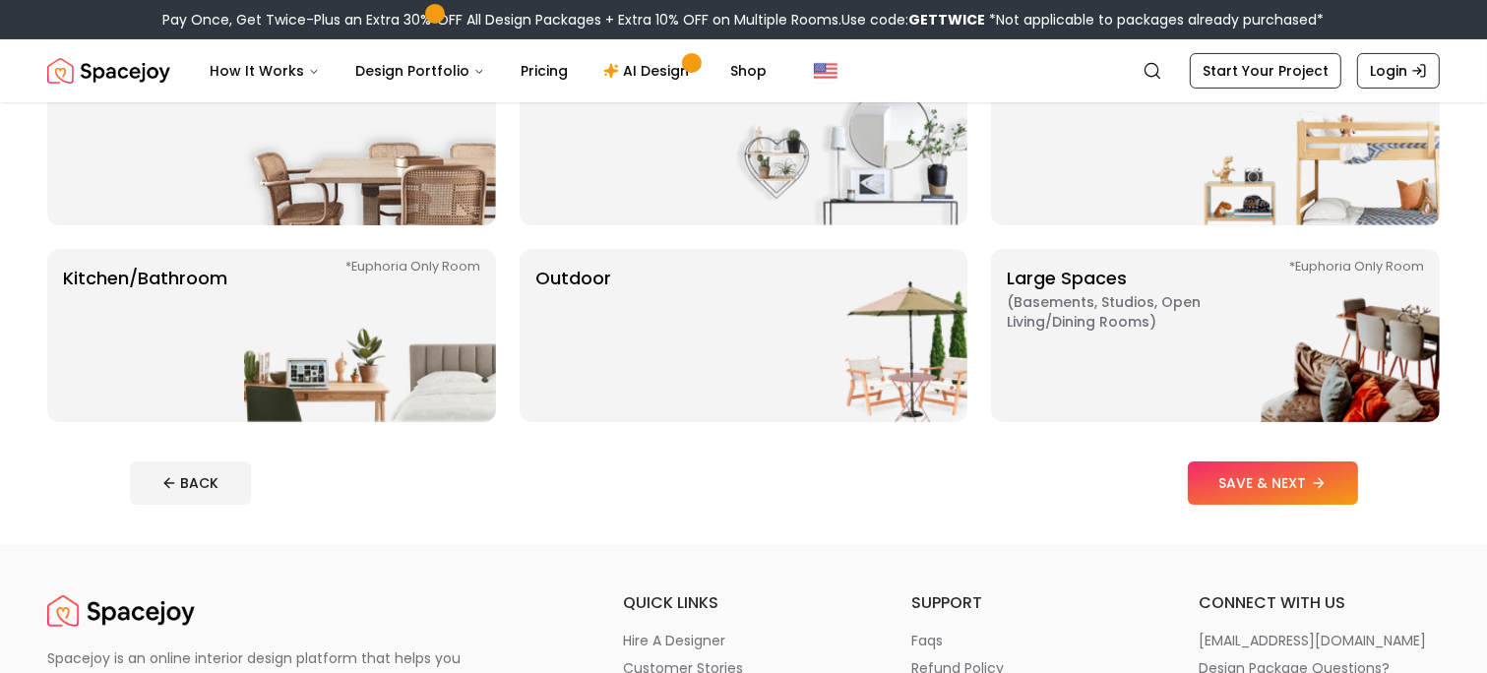
scroll to position [412, 0]
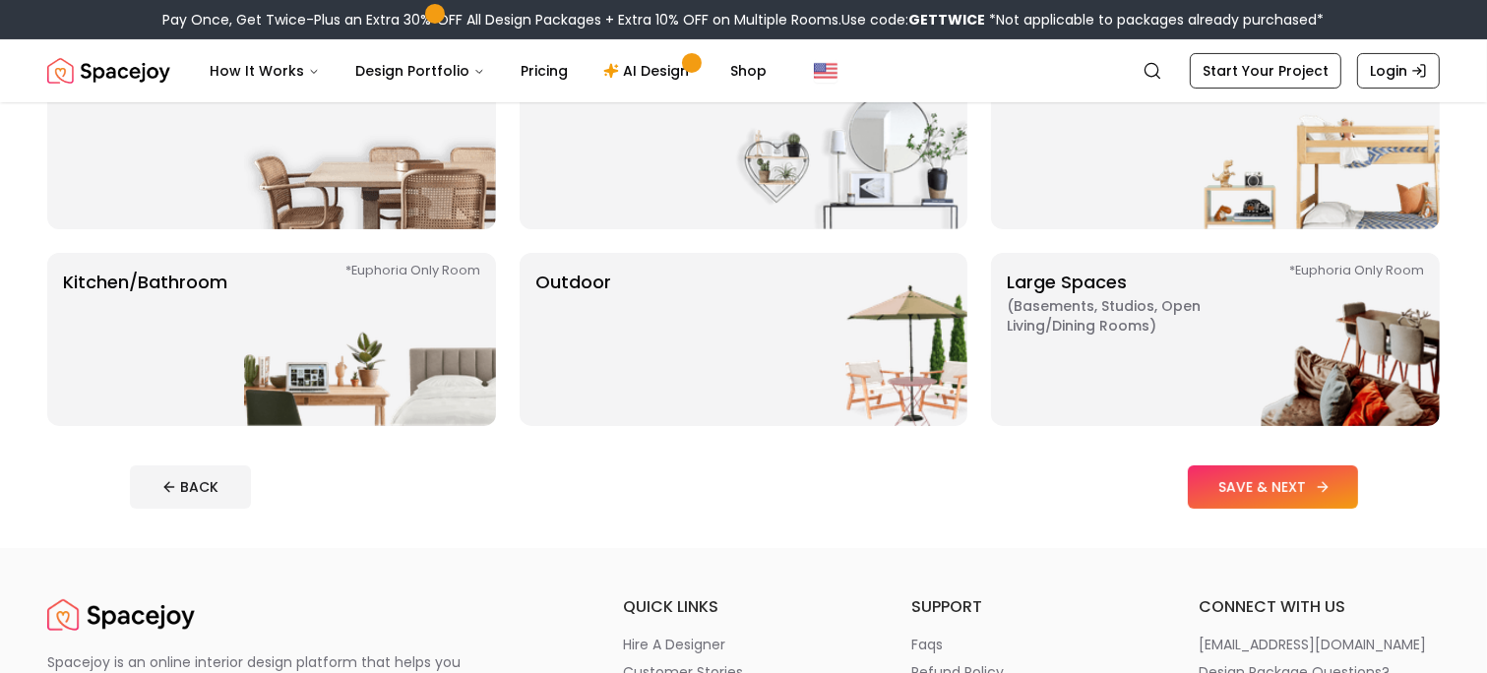
click at [1313, 474] on button "SAVE & NEXT" at bounding box center [1273, 486] width 170 height 43
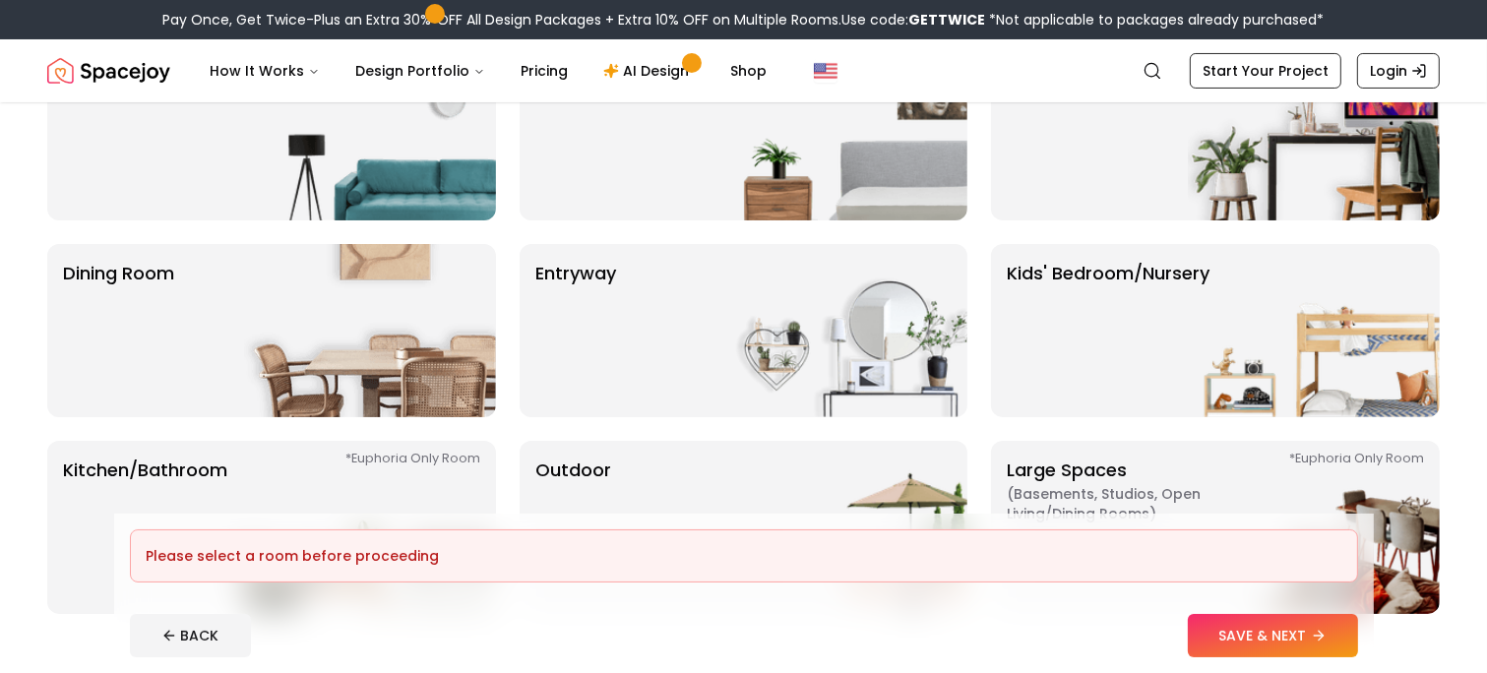
scroll to position [0, 0]
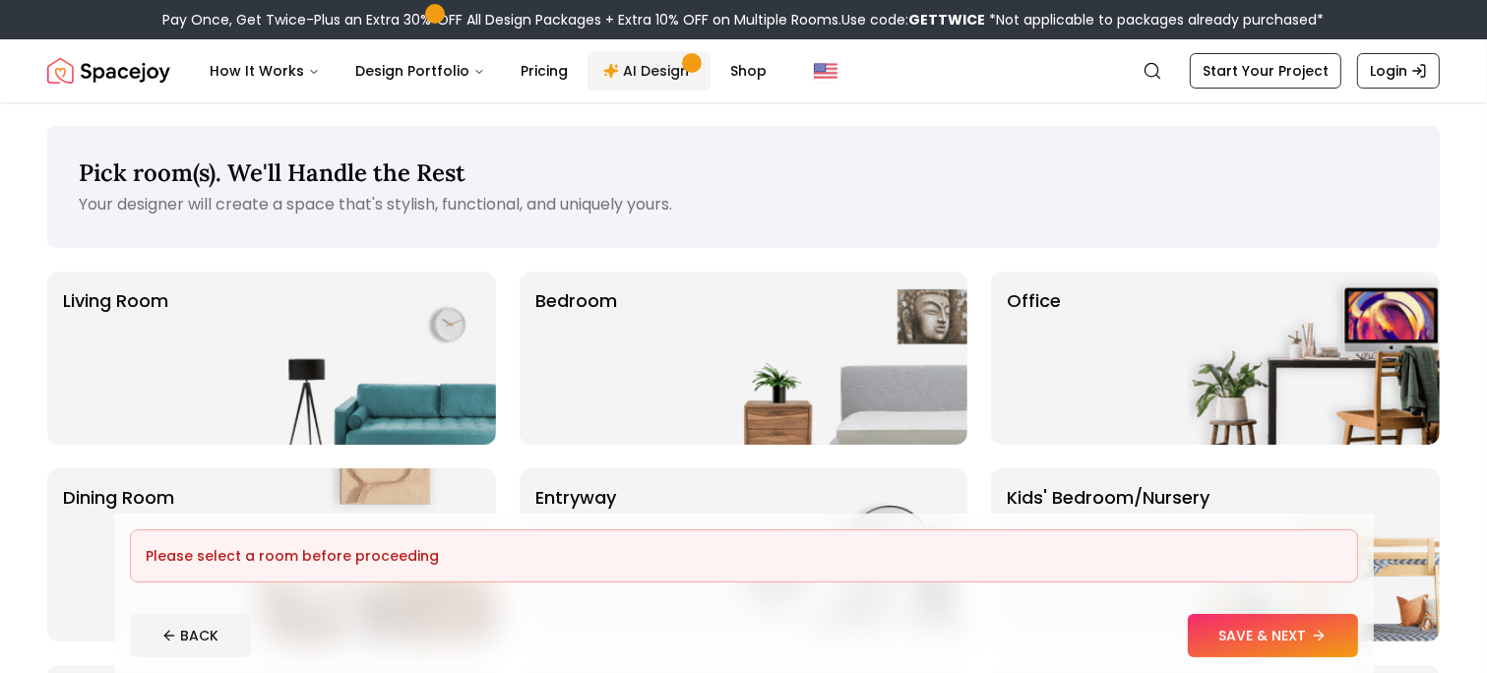
click at [634, 73] on link "AI Design" at bounding box center [648, 70] width 123 height 39
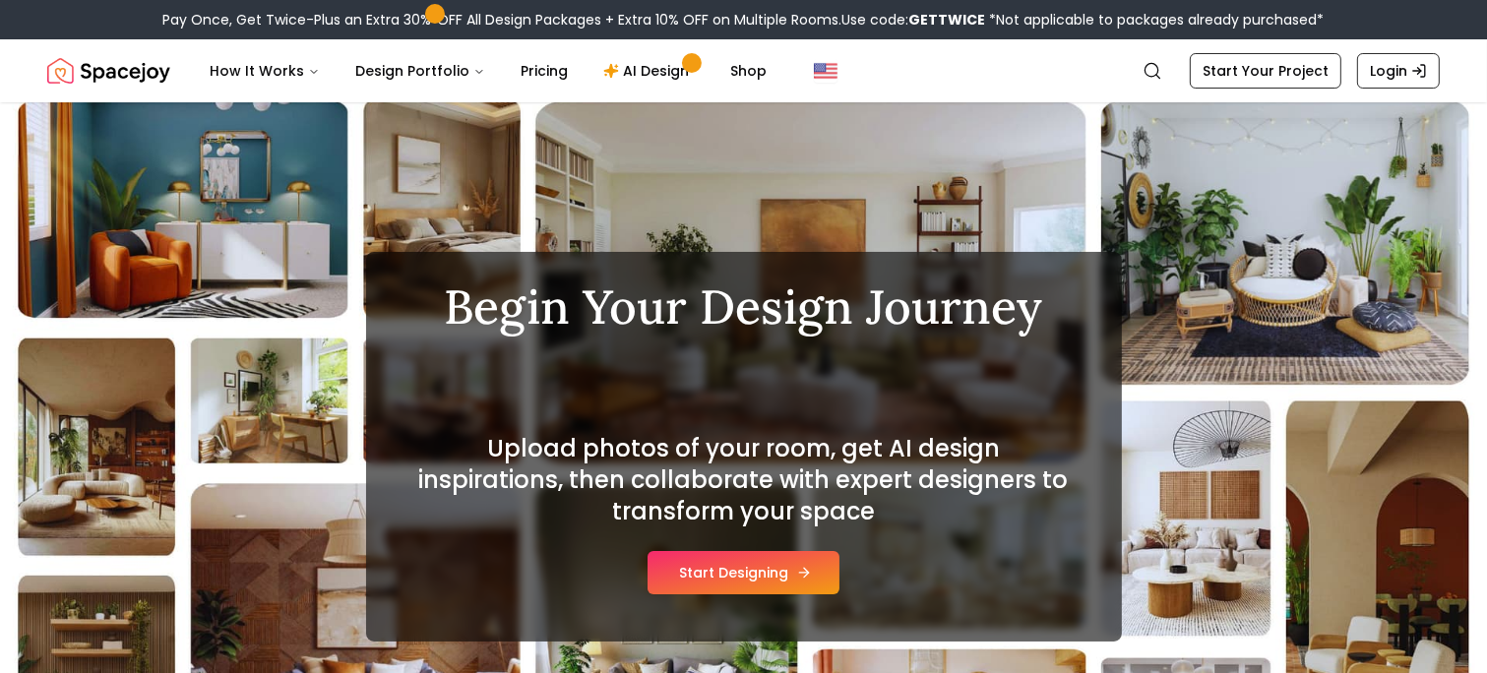
click at [734, 575] on button "Start Designing" at bounding box center [743, 572] width 192 height 43
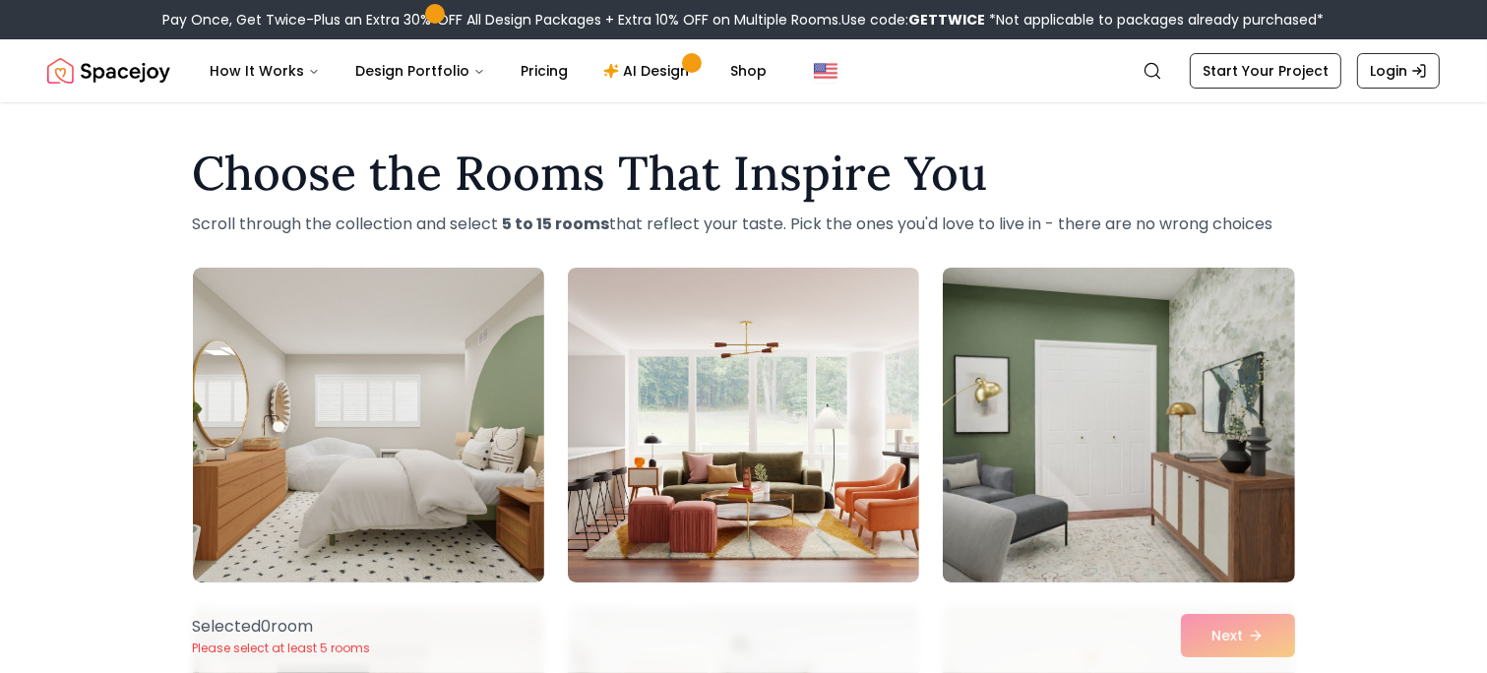
drag, startPoint x: 1485, startPoint y: 156, endPoint x: 1496, endPoint y: 183, distance: 28.7
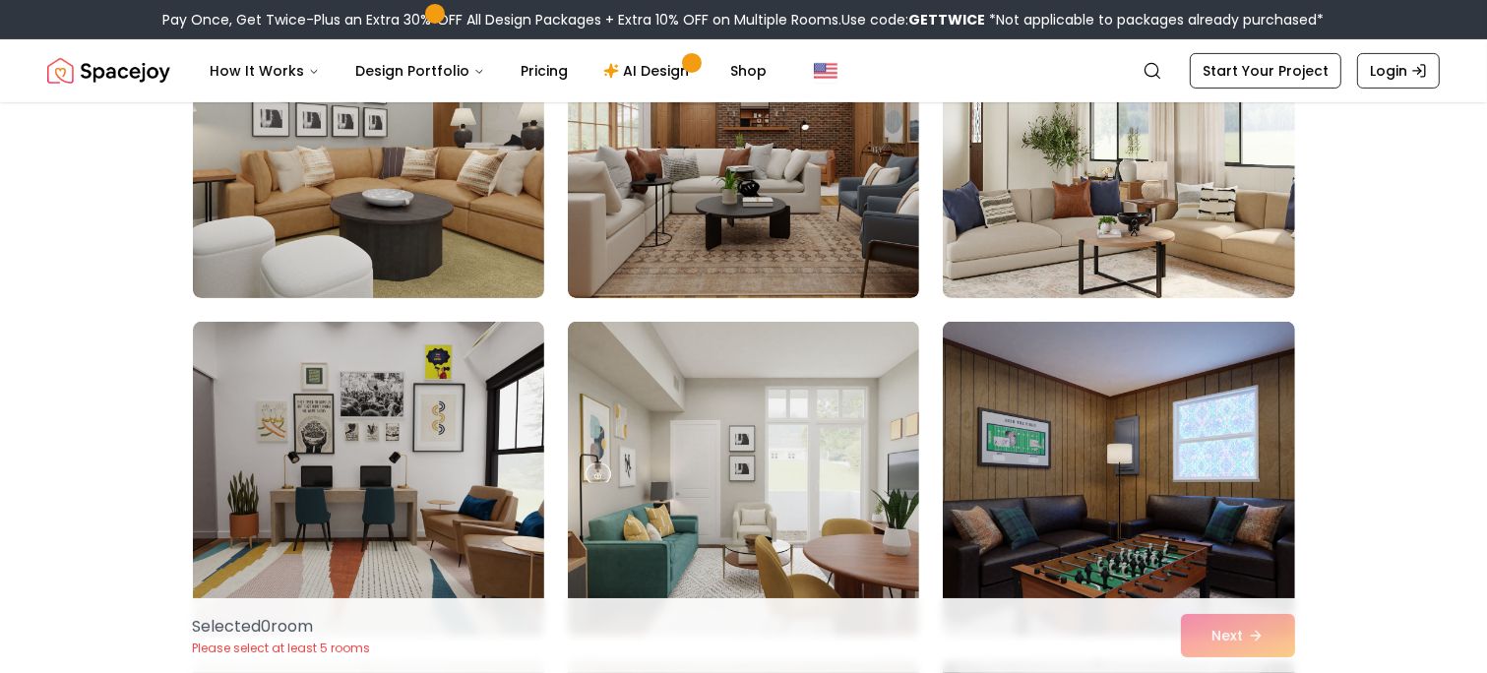
scroll to position [8035, 0]
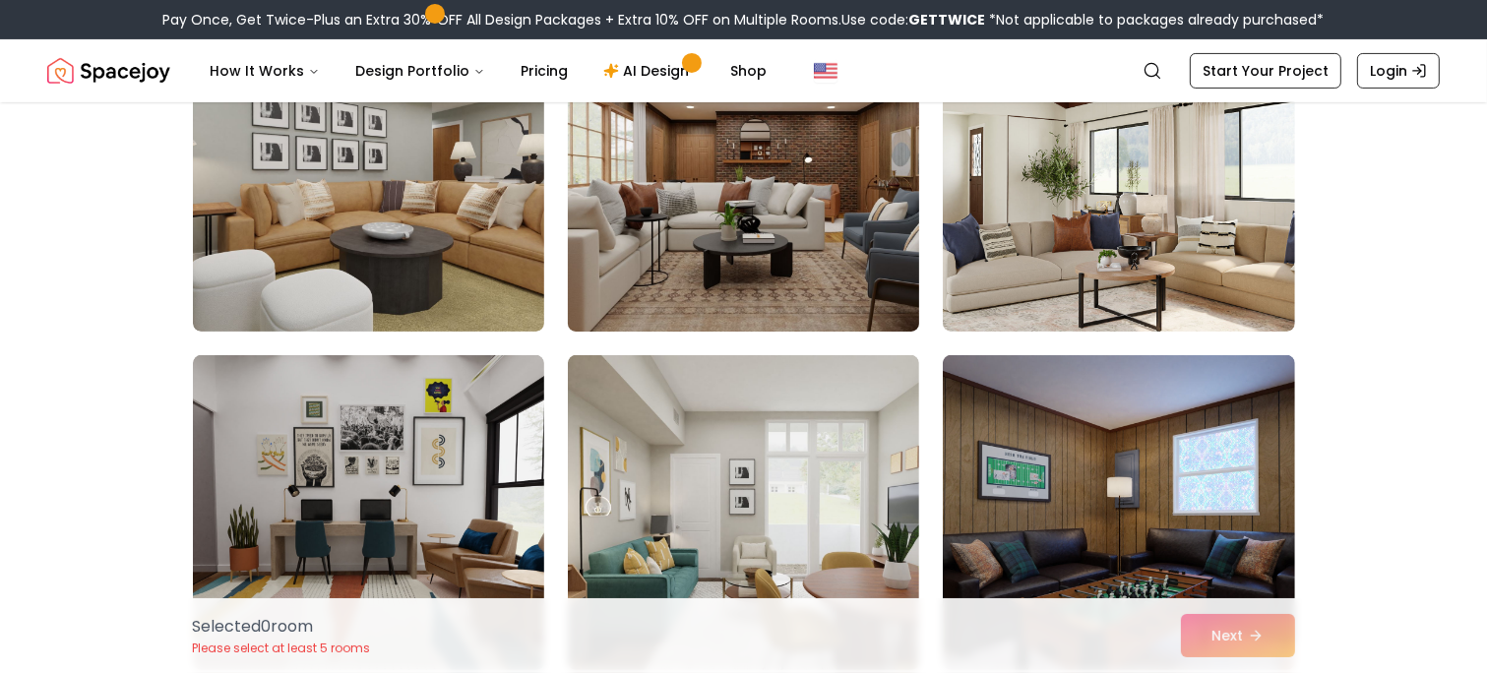
click at [782, 283] on img at bounding box center [743, 174] width 369 height 331
click at [786, 303] on img at bounding box center [743, 174] width 369 height 331
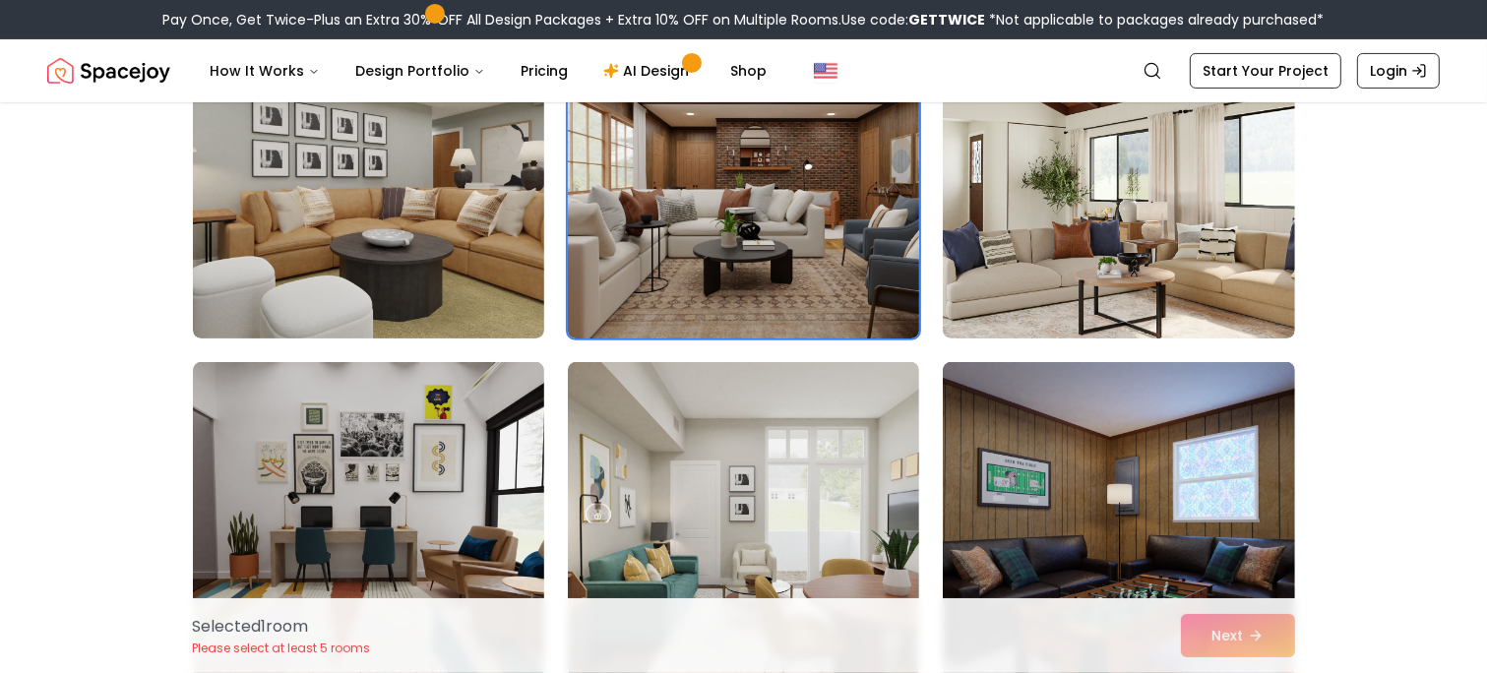
scroll to position [8029, 0]
click at [813, 331] on img at bounding box center [743, 181] width 369 height 331
click at [790, 304] on img at bounding box center [743, 181] width 369 height 331
click at [827, 310] on img at bounding box center [743, 181] width 369 height 331
